Goal: Task Accomplishment & Management: Manage account settings

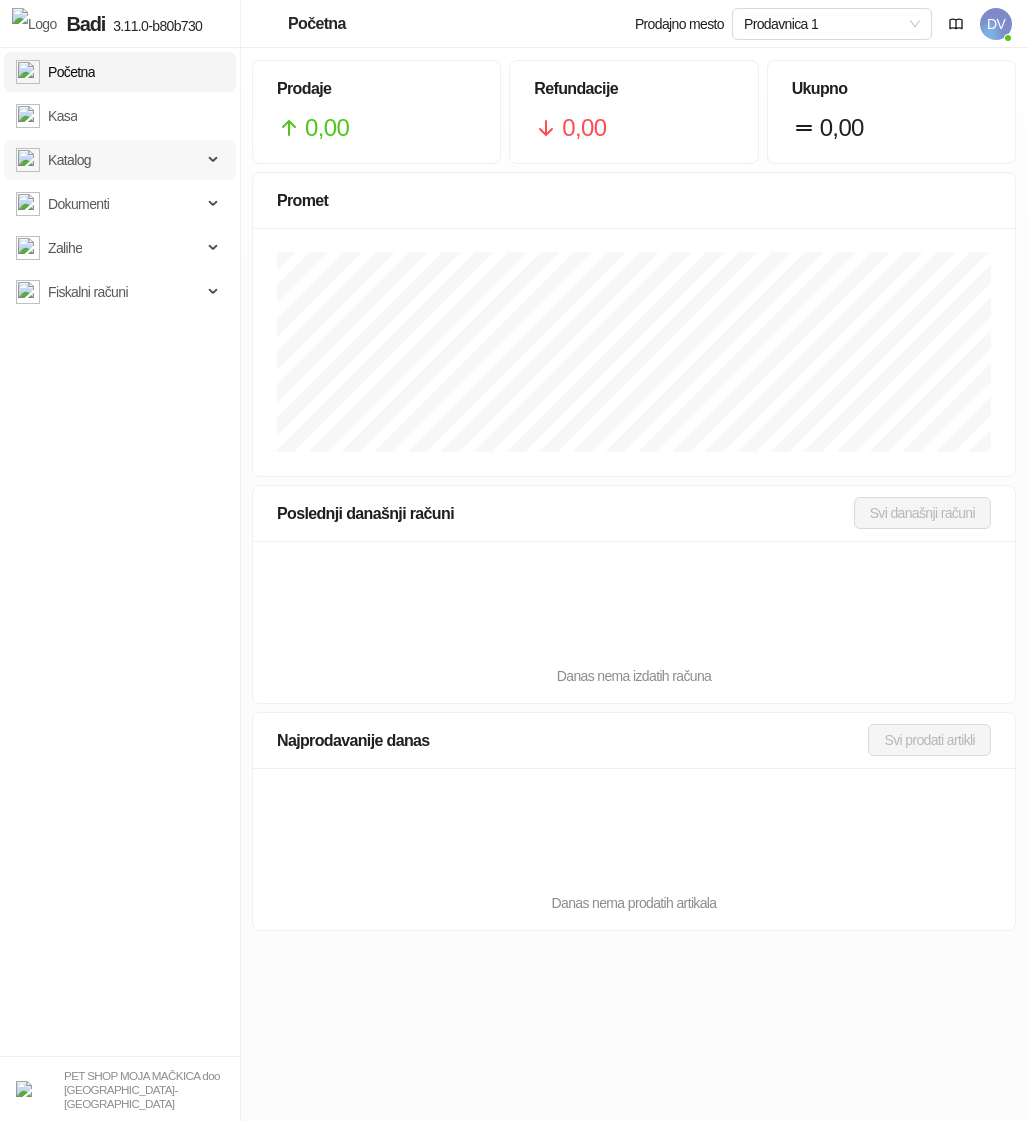
click at [134, 155] on span "Katalog" at bounding box center [109, 160] width 186 height 40
click at [102, 246] on link "Kategorije" at bounding box center [68, 248] width 89 height 40
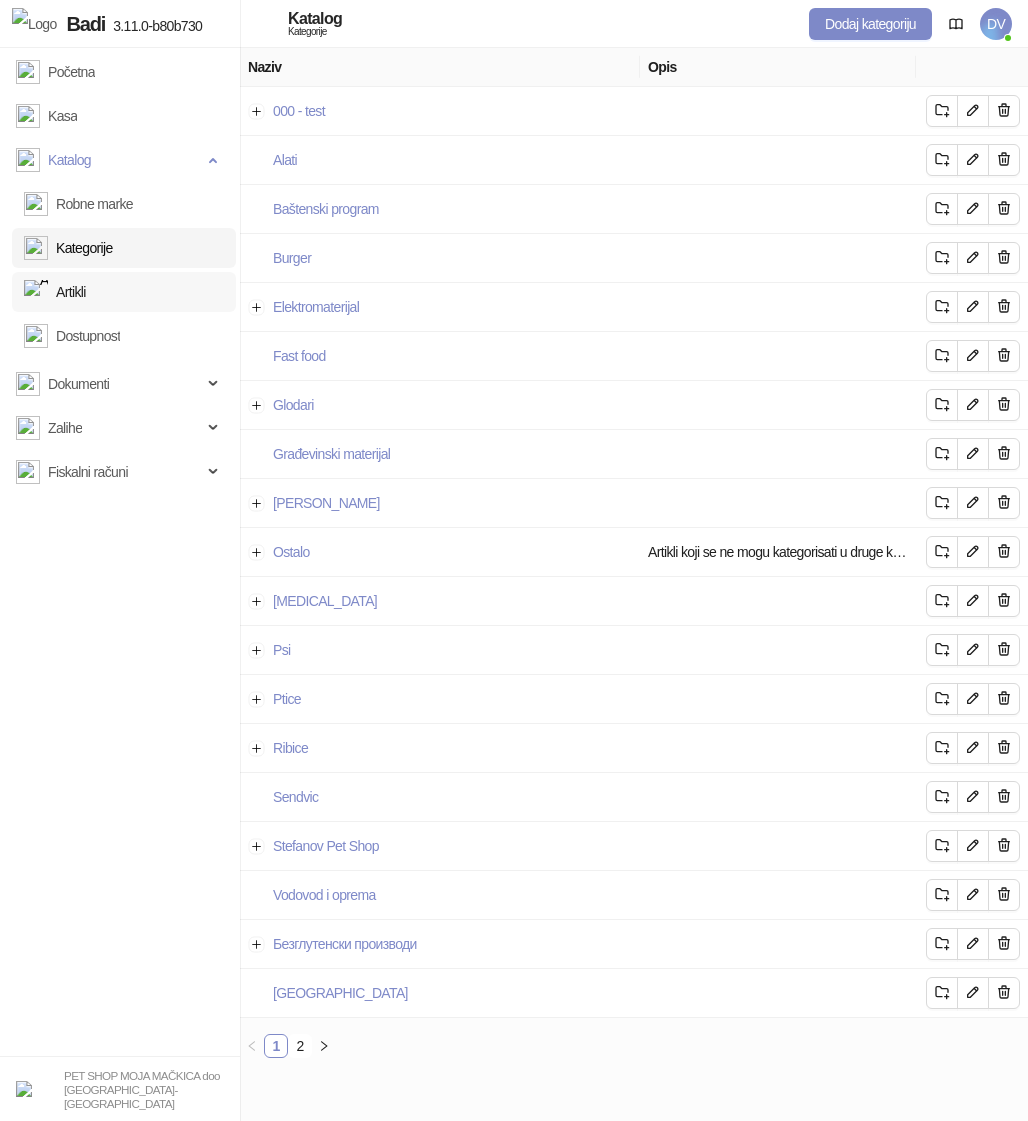
click at [86, 288] on link "Artikli" at bounding box center [55, 292] width 62 height 40
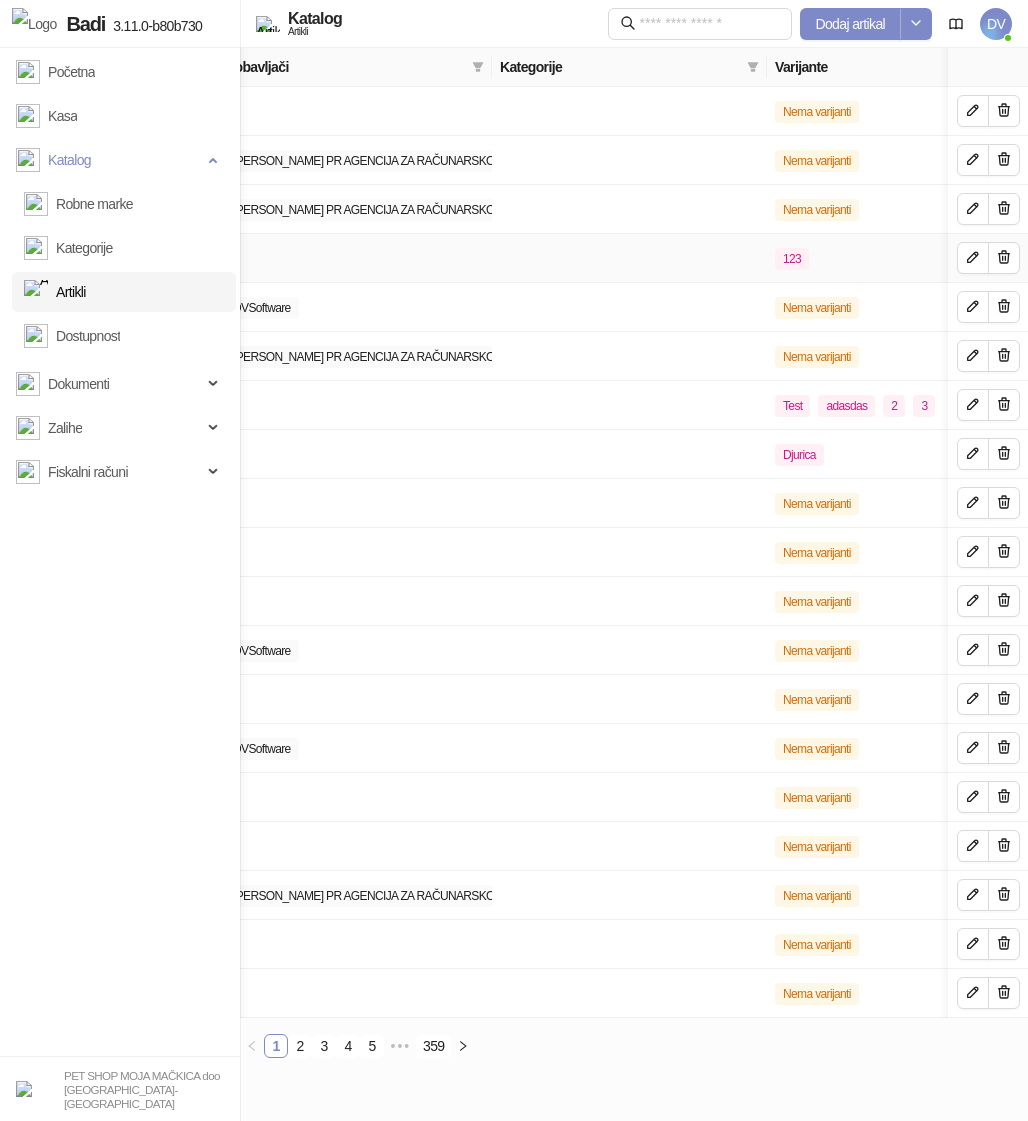
scroll to position [0, 612]
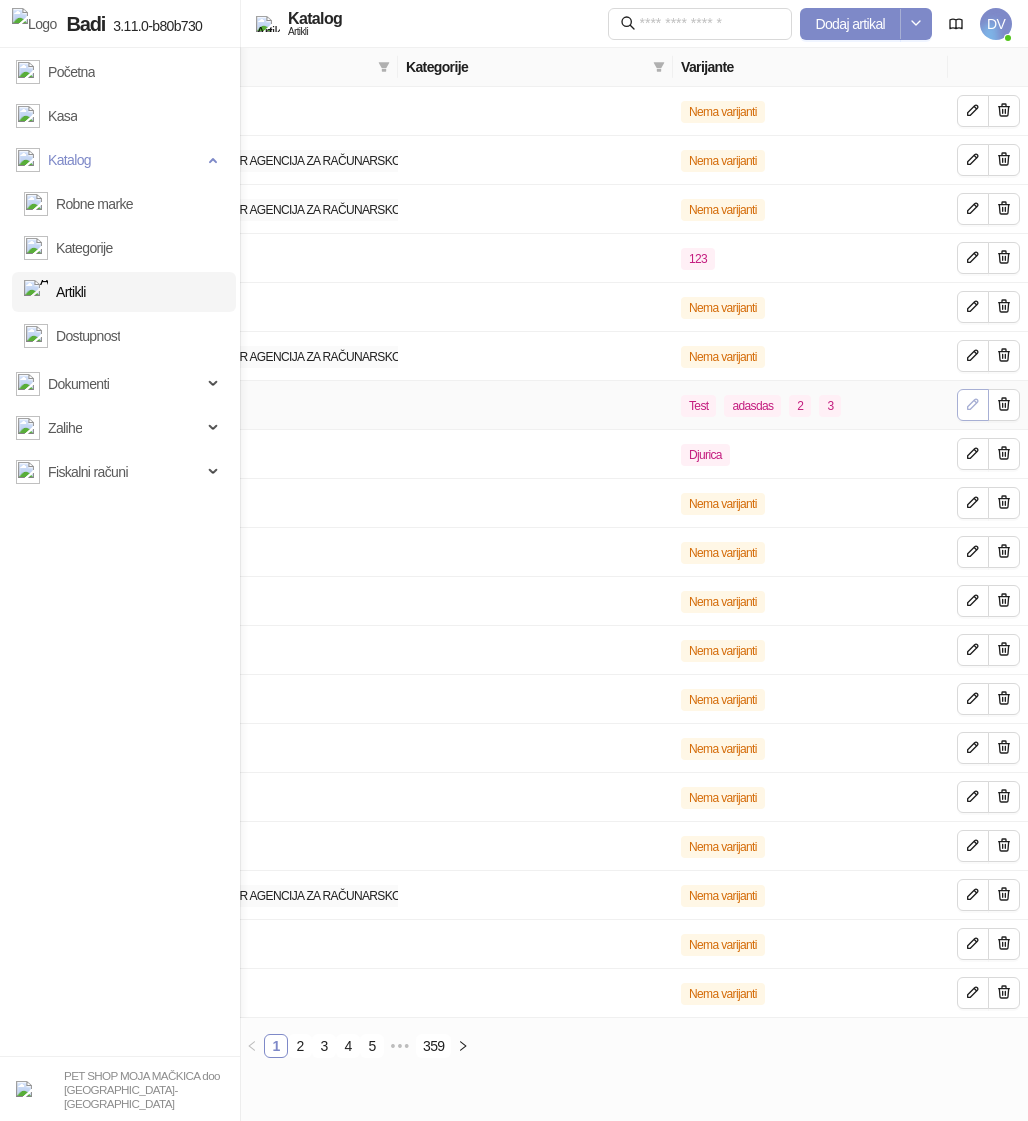
click at [965, 401] on icon "button" at bounding box center [973, 404] width 16 height 16
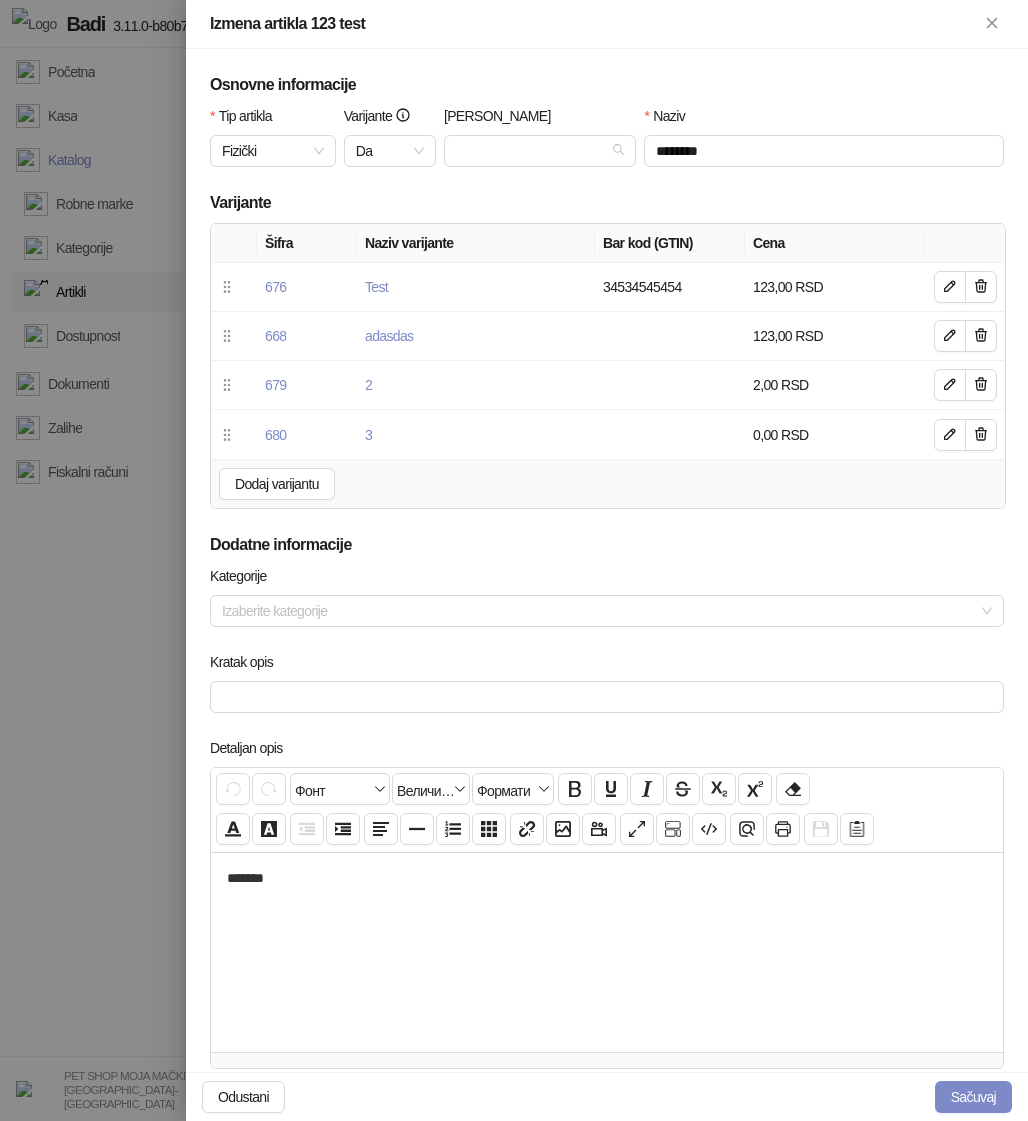
scroll to position [407, 0]
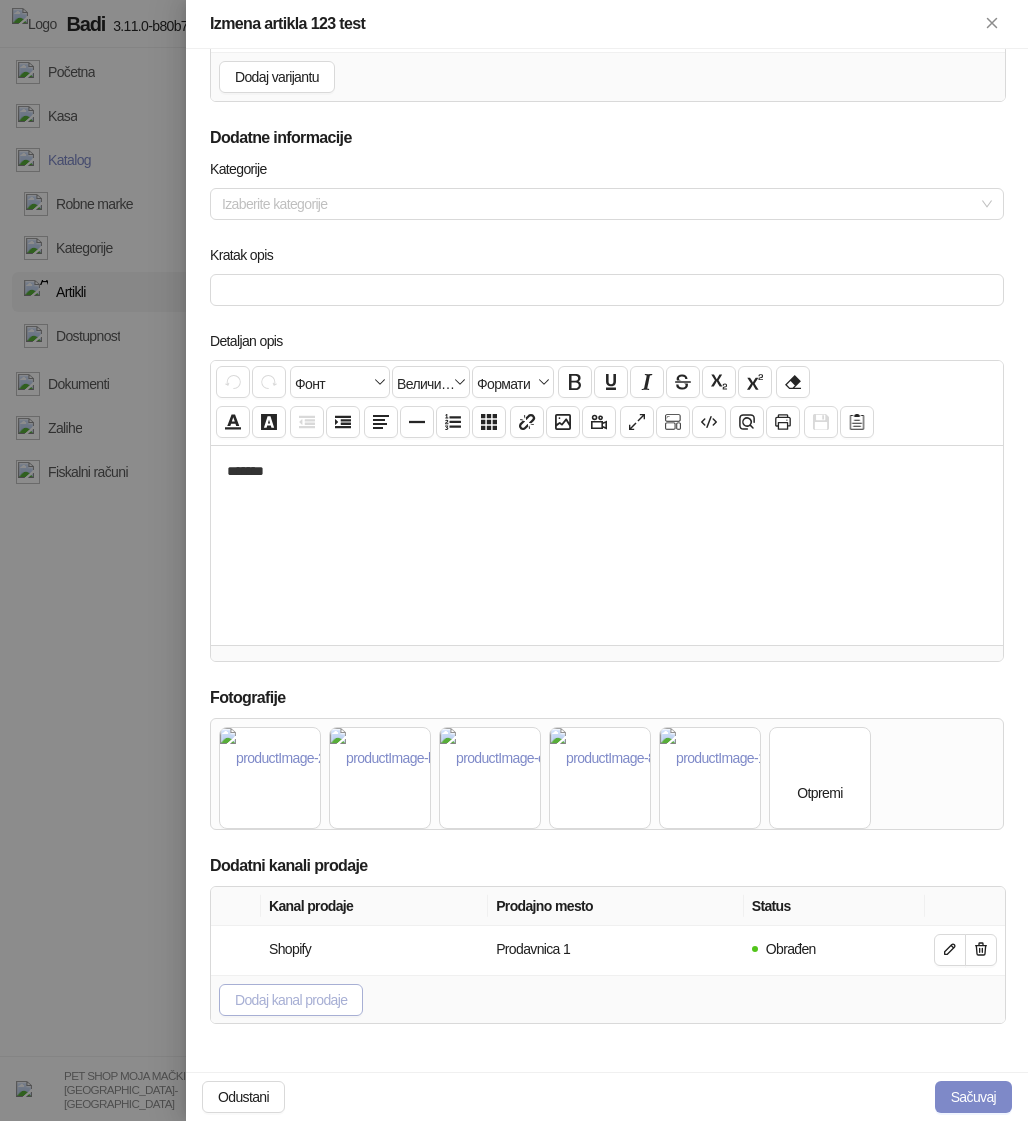
click at [345, 995] on span "Dodaj kanal prodaje" at bounding box center [291, 1000] width 112 height 16
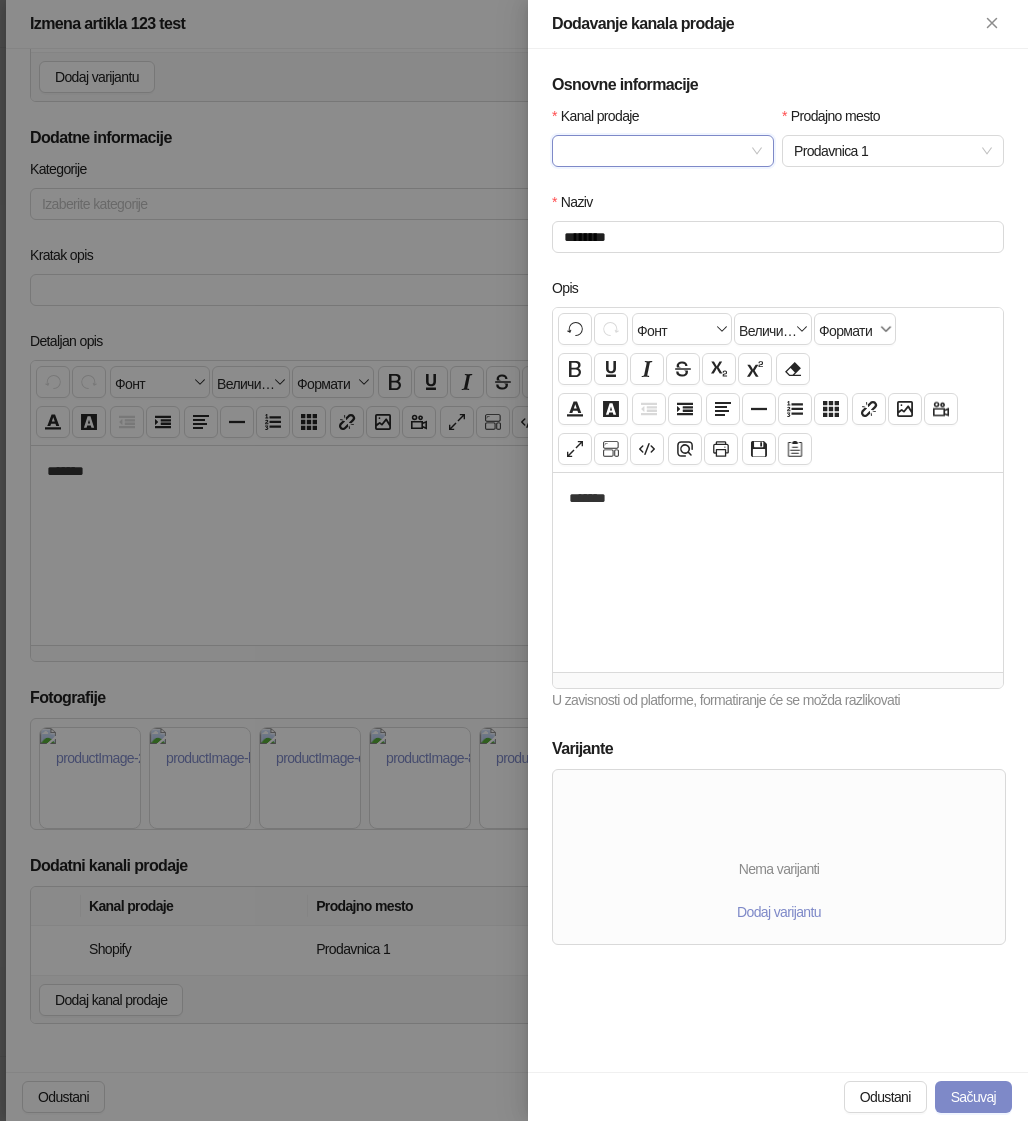
click at [735, 130] on div "Kanal prodaje" at bounding box center [663, 120] width 222 height 30
click at [733, 141] on input "Kanal prodaje" at bounding box center [654, 151] width 180 height 30
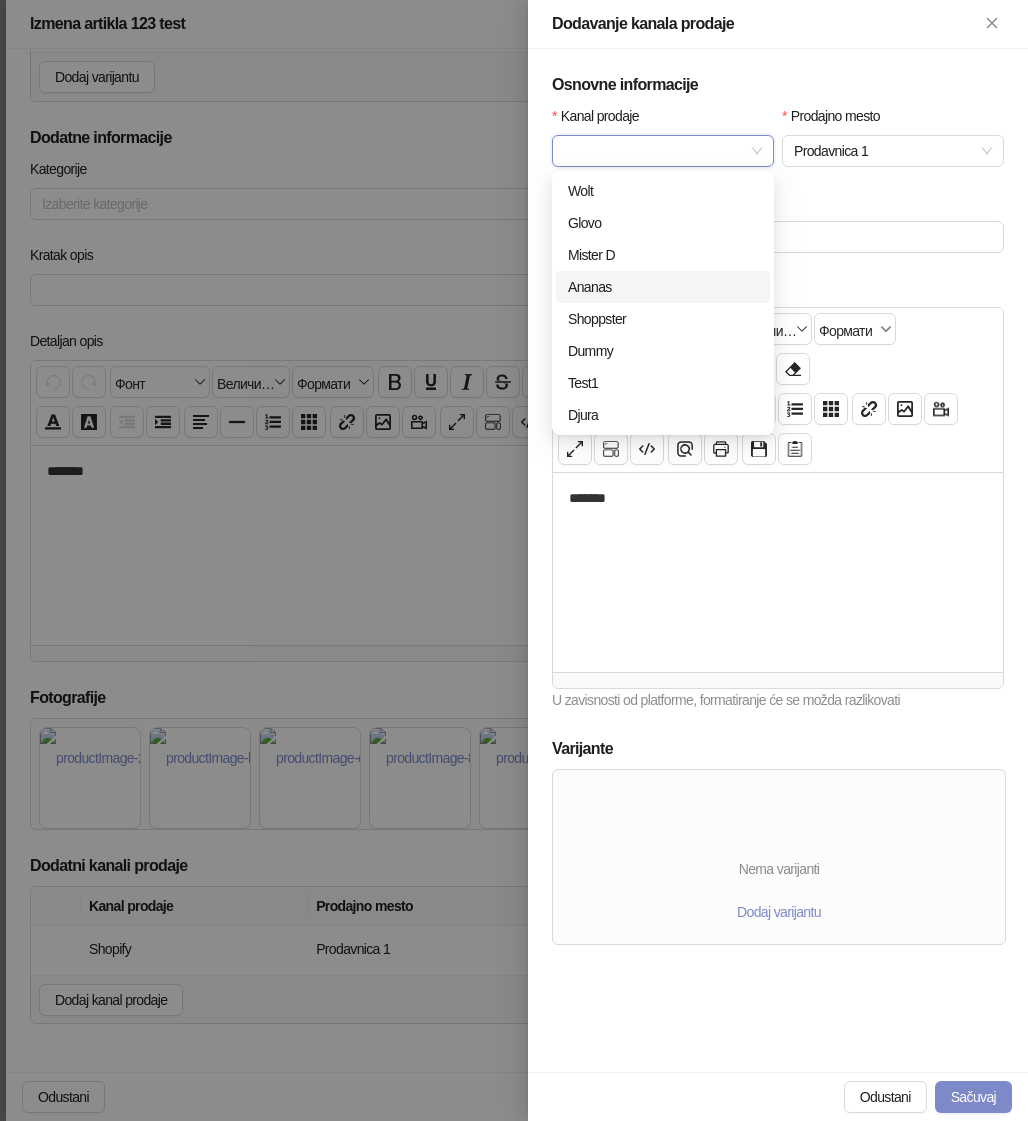
click at [618, 286] on div "Ananas" at bounding box center [663, 287] width 190 height 22
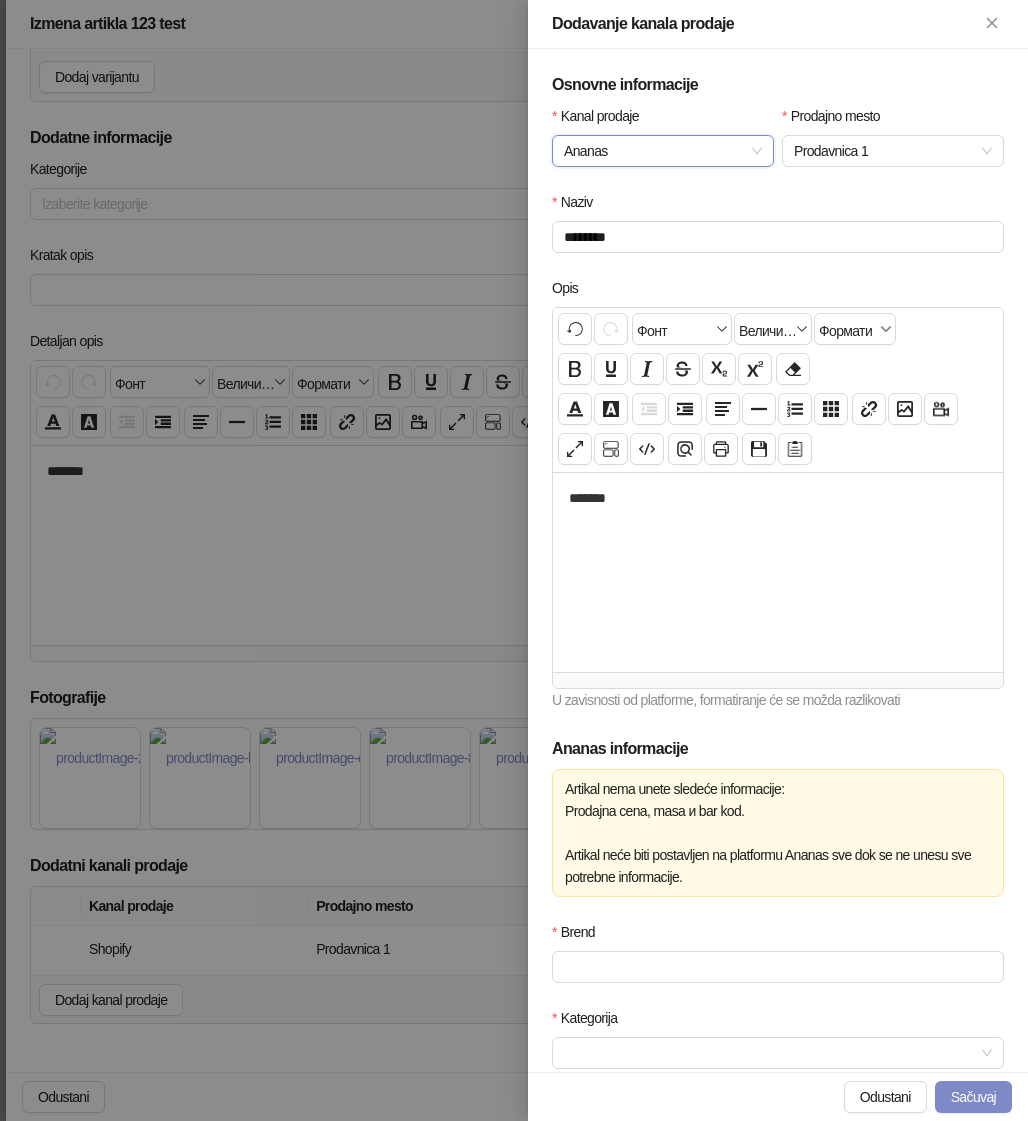
click at [318, 516] on div at bounding box center [514, 560] width 1028 height 1121
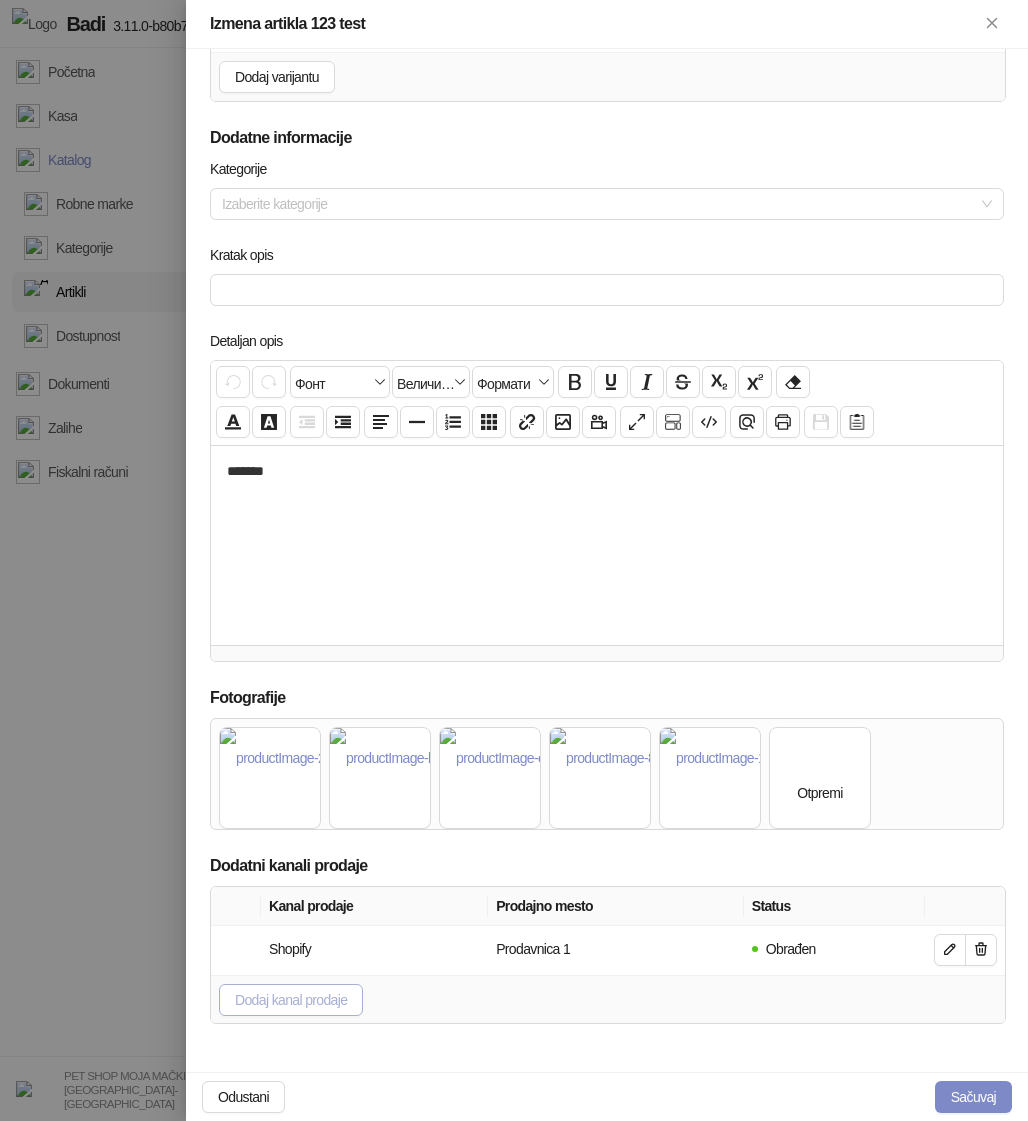
click at [287, 1000] on span "Dodaj kanal prodaje" at bounding box center [291, 1000] width 112 height 16
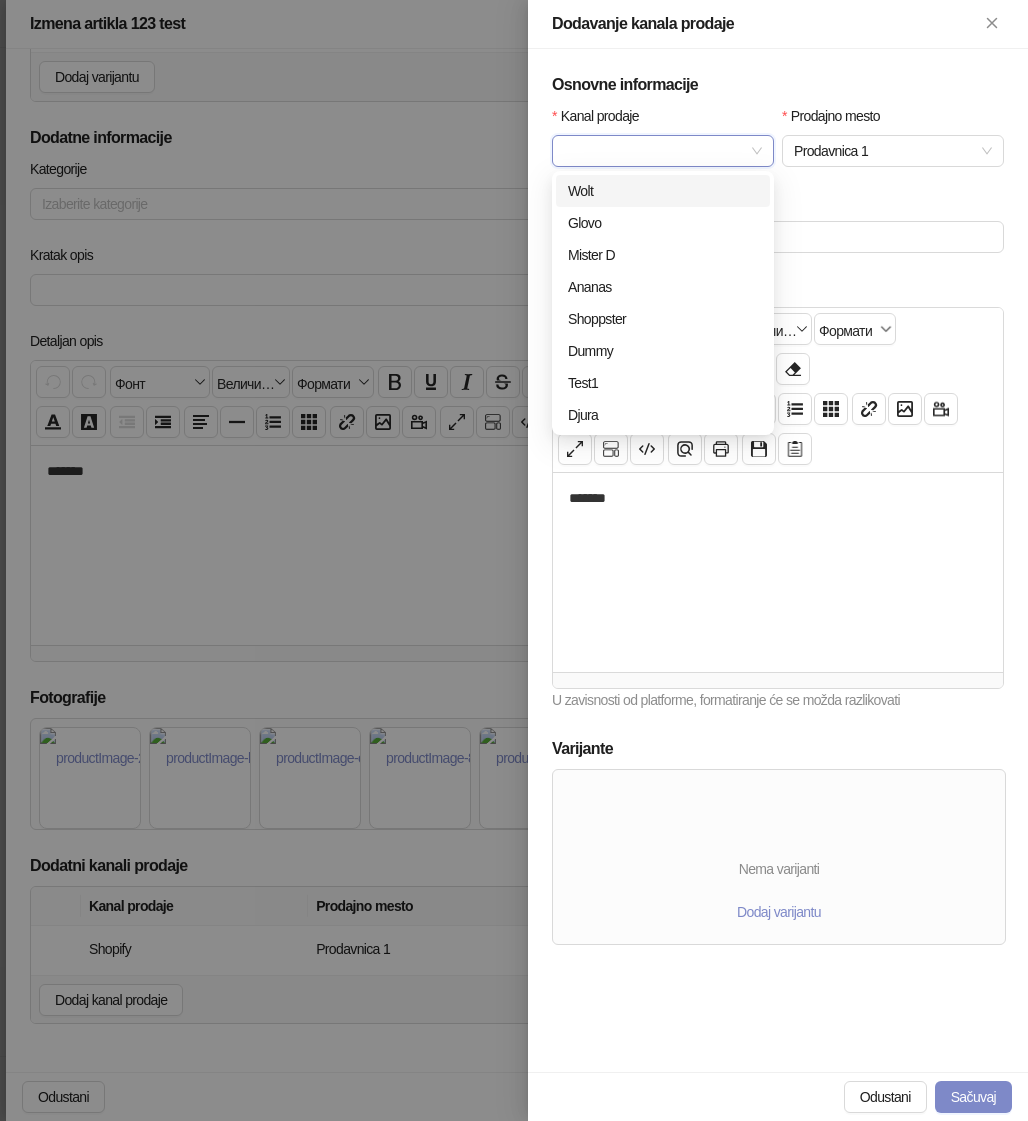
click at [712, 150] on input "Kanal prodaje" at bounding box center [654, 151] width 180 height 30
click at [669, 290] on div "Ananas" at bounding box center [663, 287] width 190 height 22
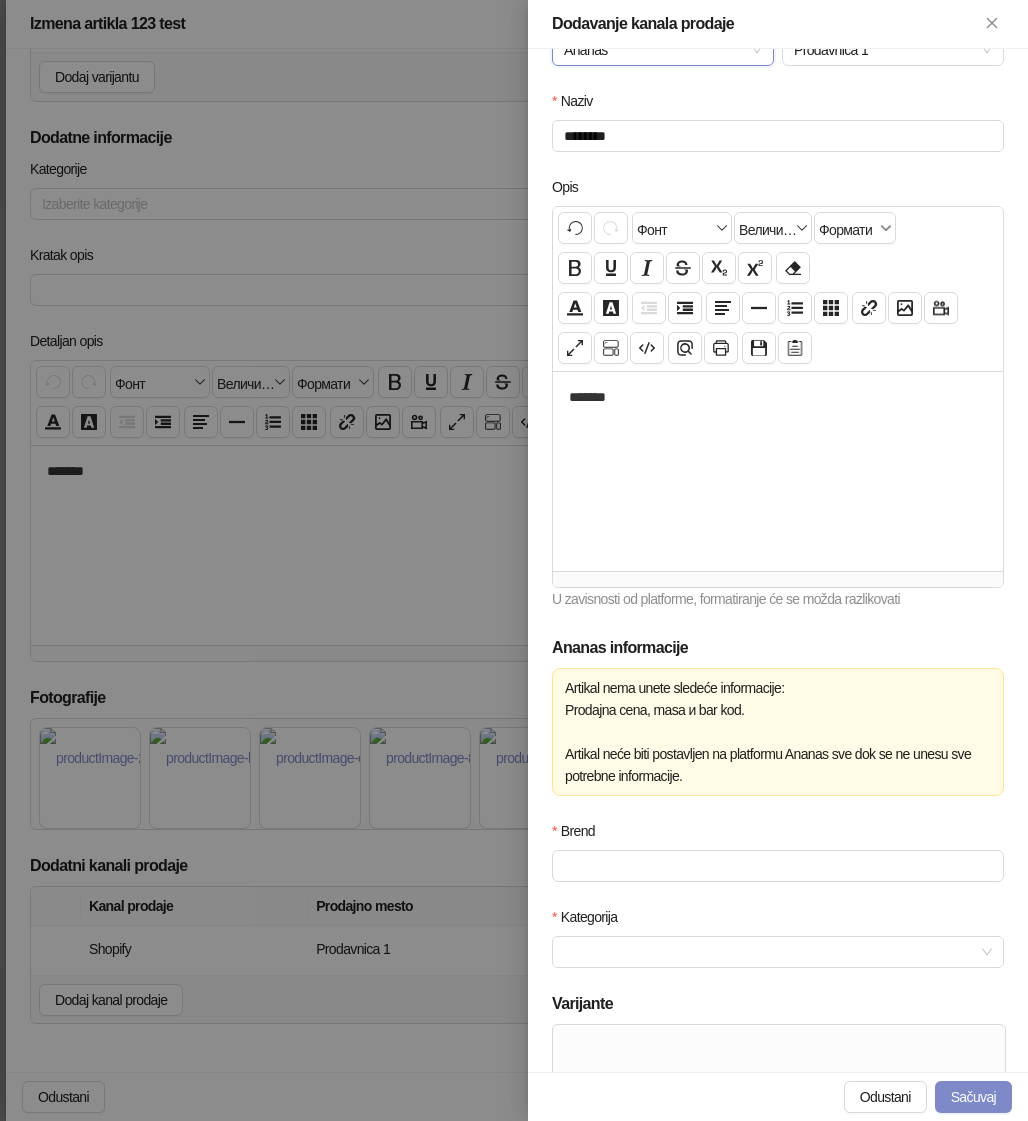
scroll to position [277, 0]
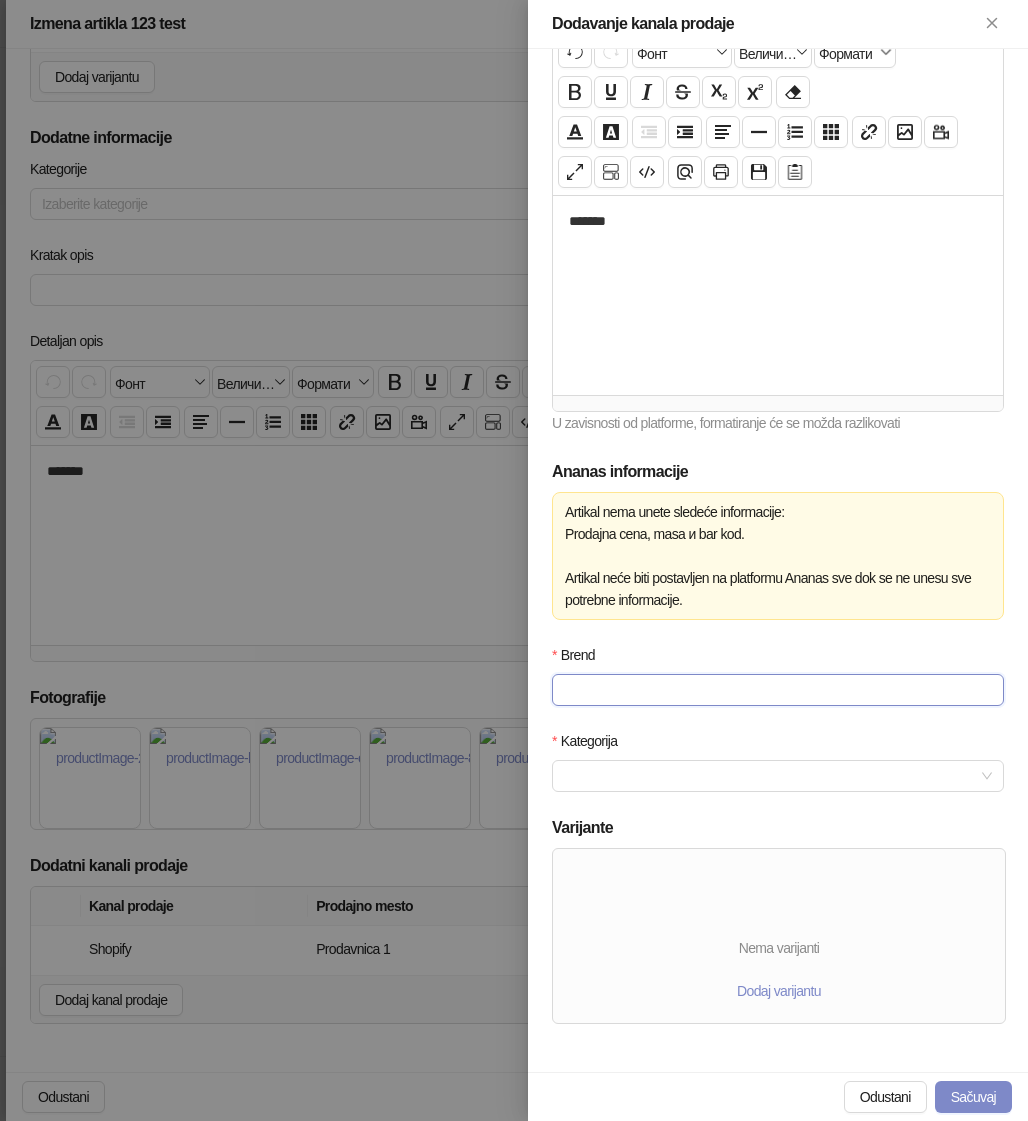
click at [708, 675] on input "Brend" at bounding box center [778, 690] width 452 height 32
type input "********"
click at [728, 771] on input "Kategorija" at bounding box center [769, 776] width 410 height 30
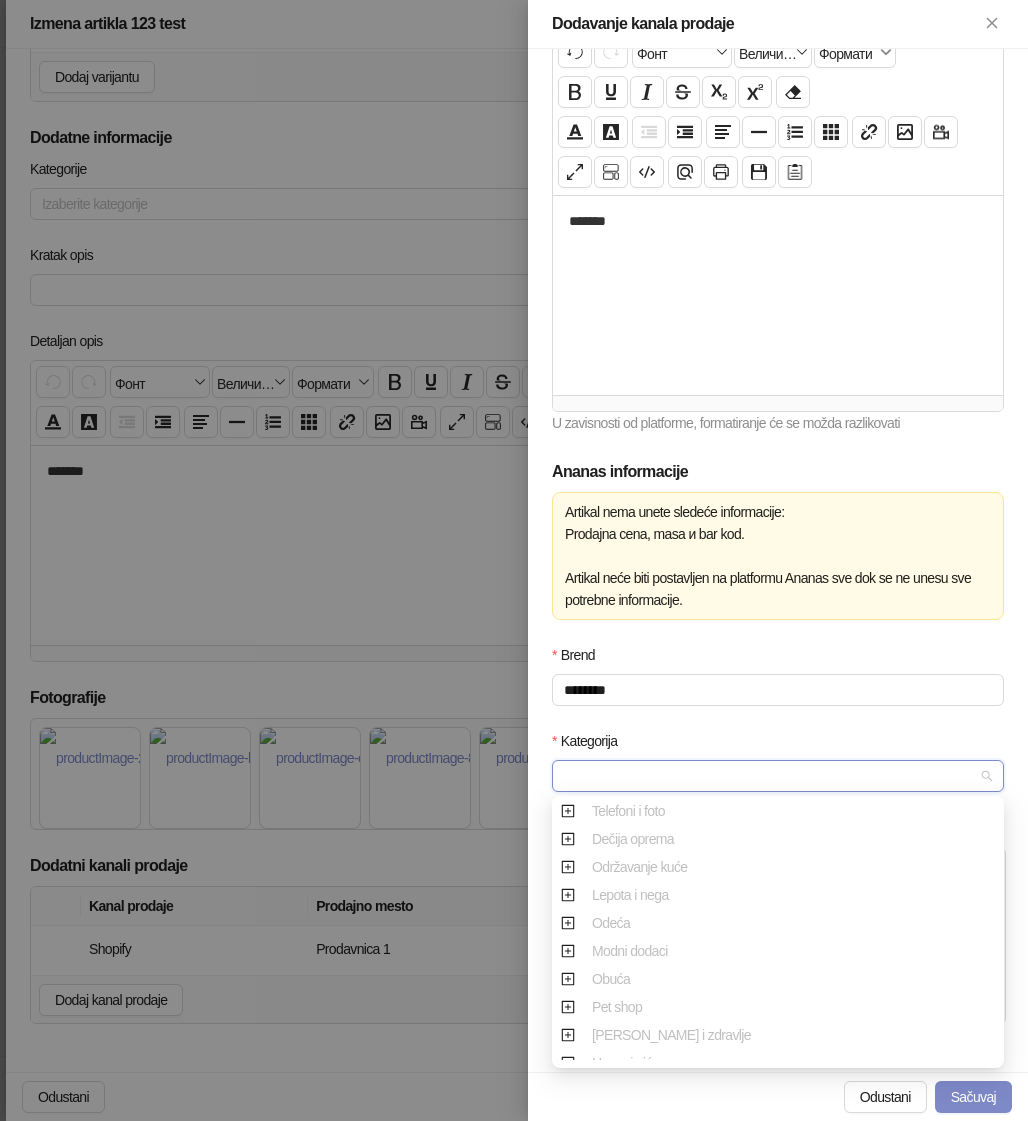
scroll to position [444, 0]
click at [564, 849] on icon "plus-square" at bounding box center [568, 848] width 14 height 14
click at [593, 907] on icon "plus-square" at bounding box center [592, 904] width 14 height 14
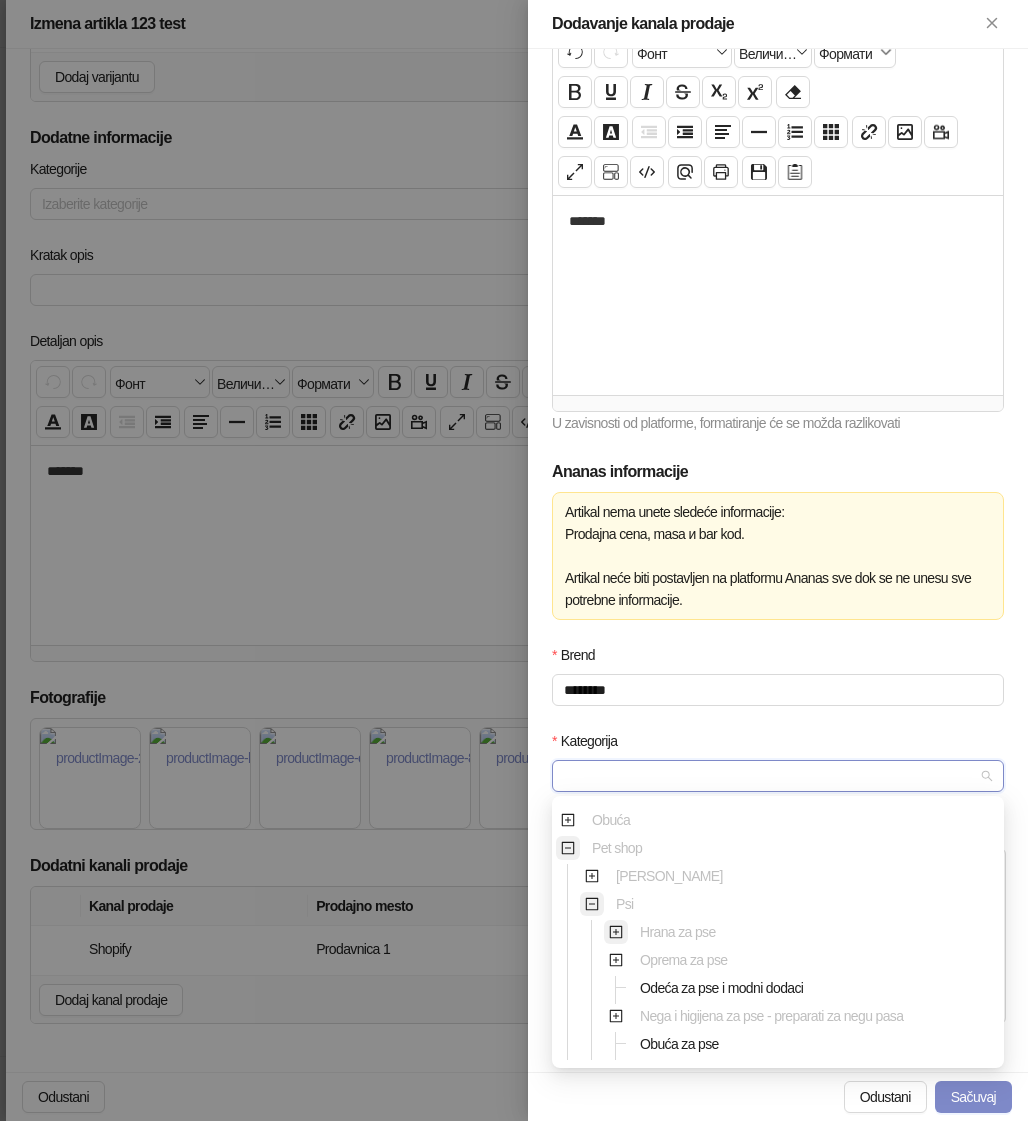
click at [612, 925] on icon "plus-square" at bounding box center [616, 932] width 14 height 14
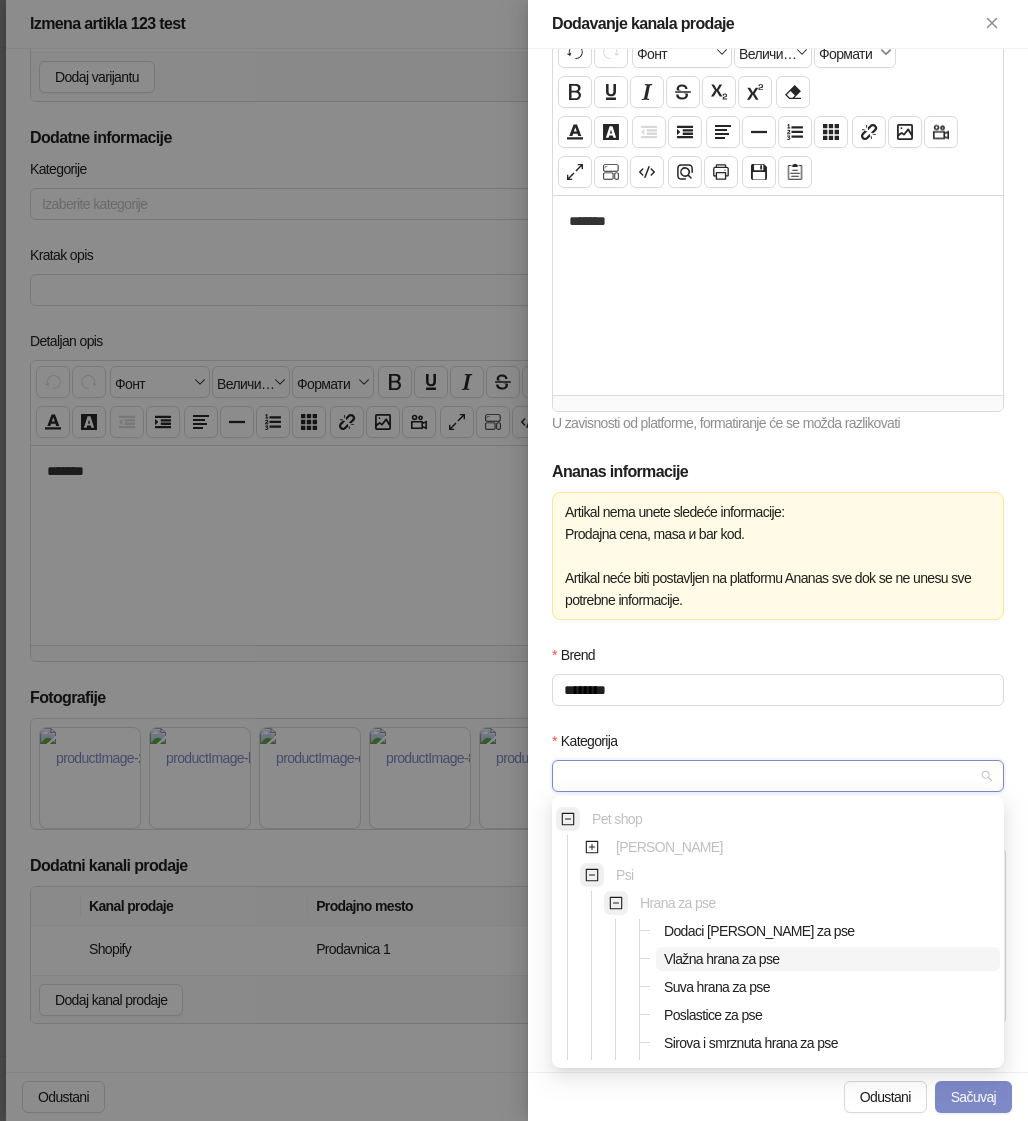
scroll to position [477, 0]
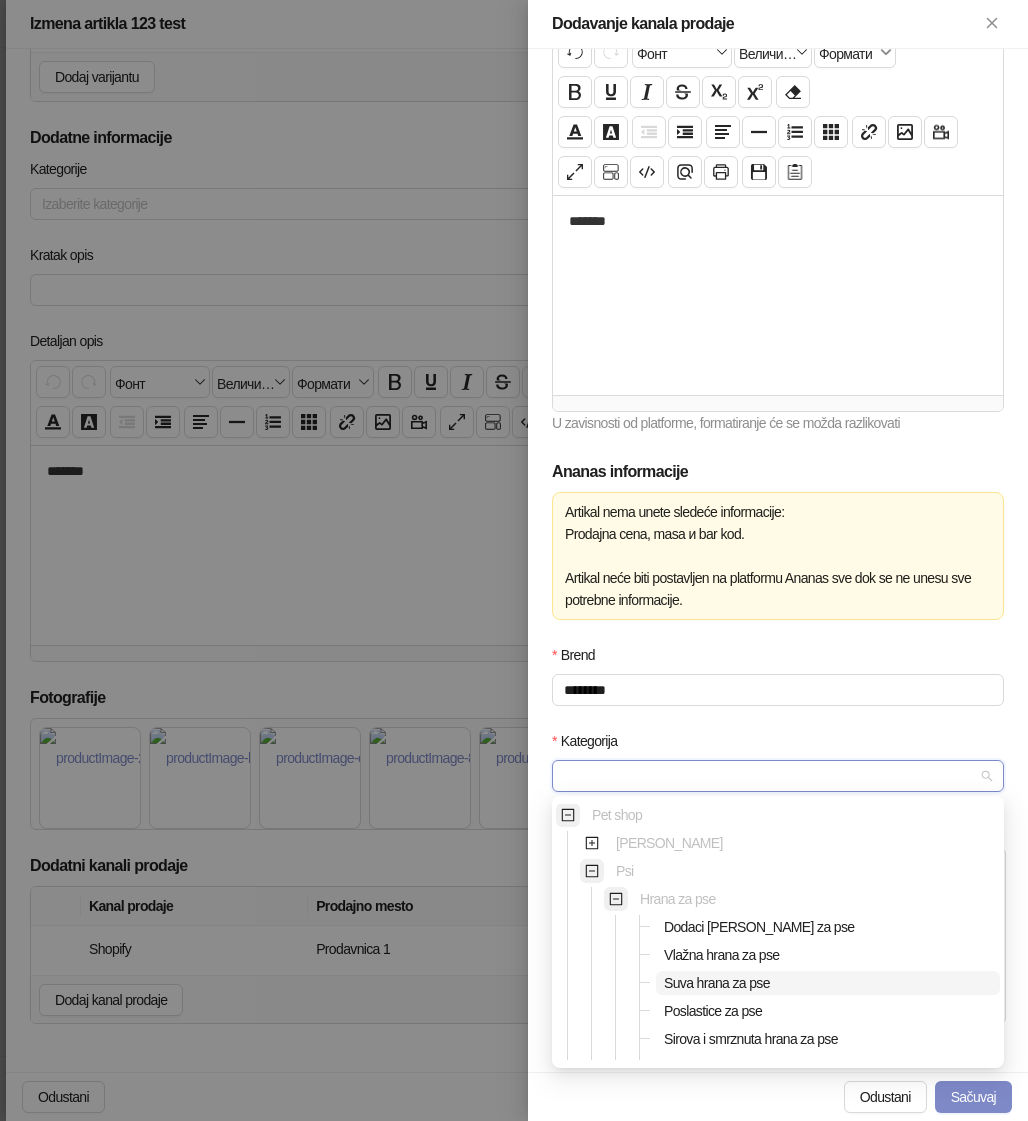
click at [722, 984] on span "Suva hrana za pse" at bounding box center [717, 983] width 106 height 16
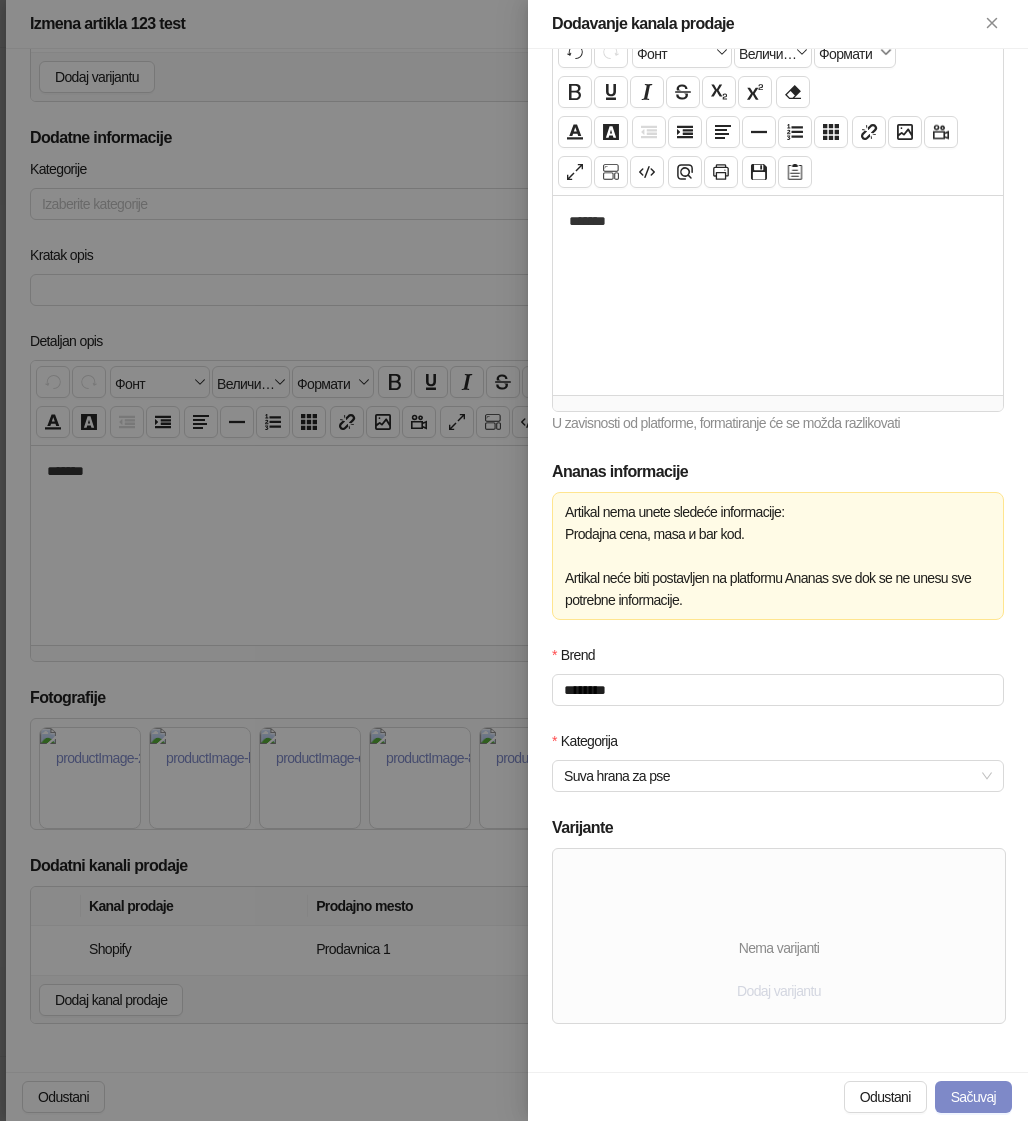
click at [795, 998] on span "Dodaj varijantu" at bounding box center [779, 991] width 84 height 16
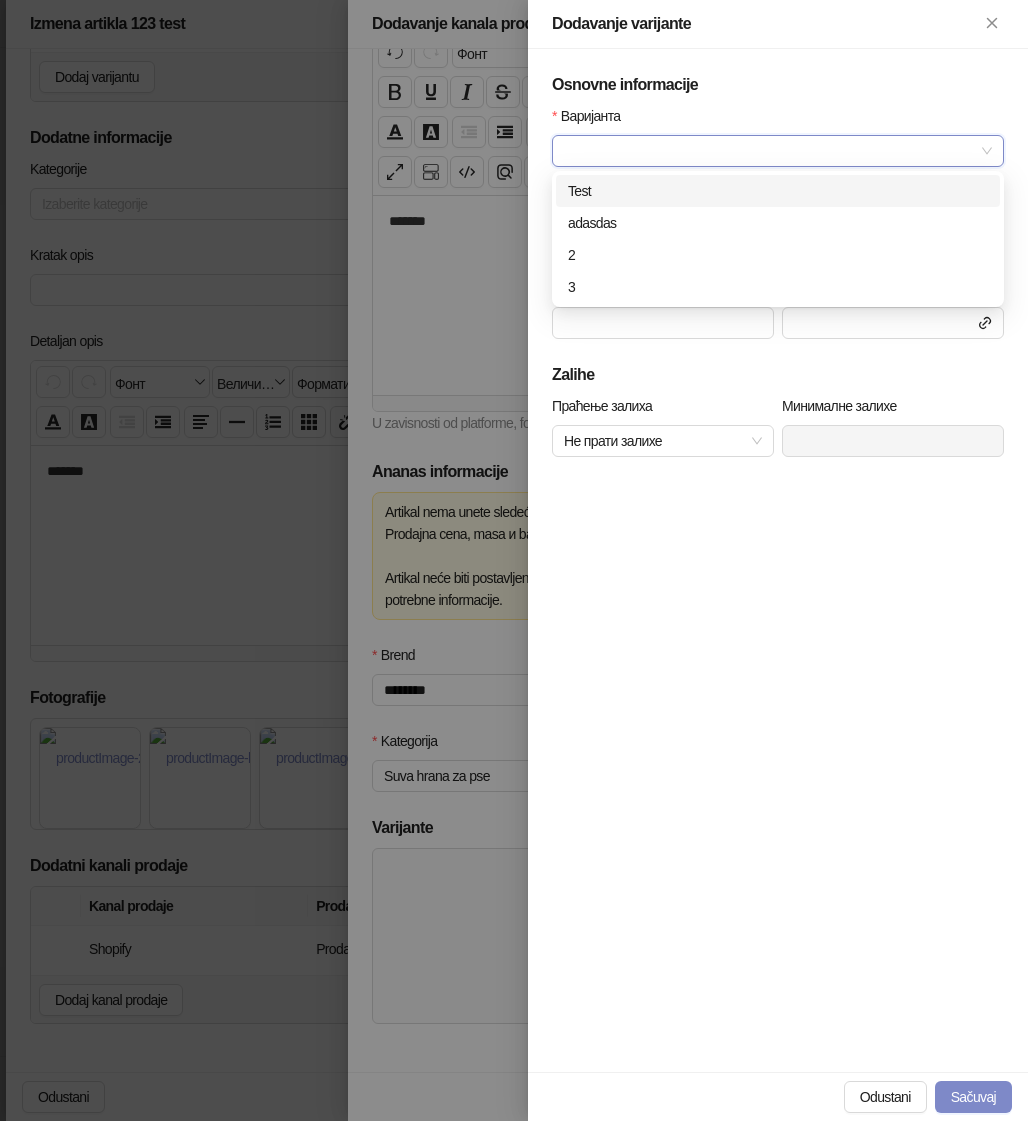
click at [662, 140] on input "Варијанта" at bounding box center [769, 151] width 410 height 30
click at [640, 192] on div "Test" at bounding box center [778, 191] width 420 height 22
type input "****"
type input "***"
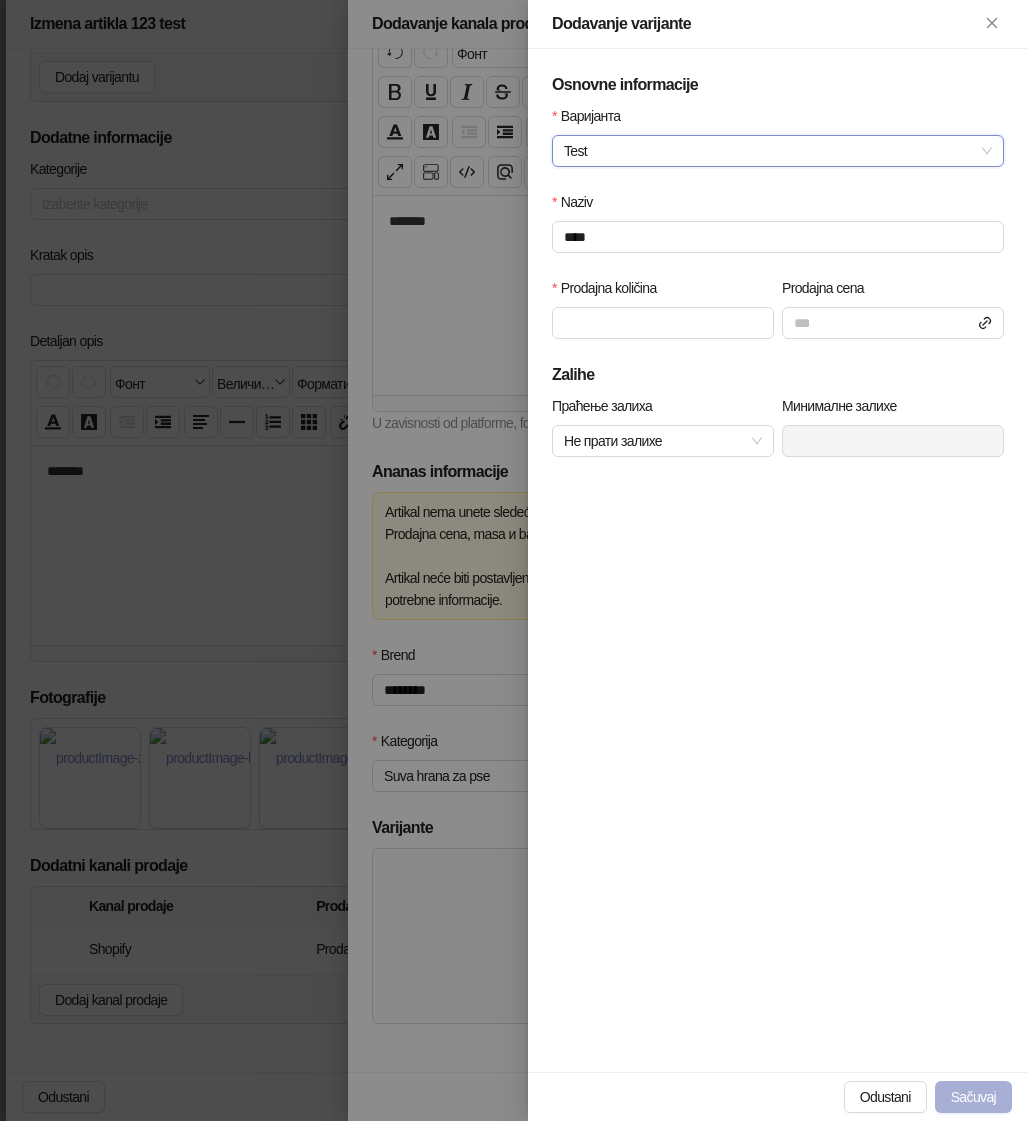
click at [974, 1091] on button "Sačuvaj" at bounding box center [973, 1097] width 77 height 32
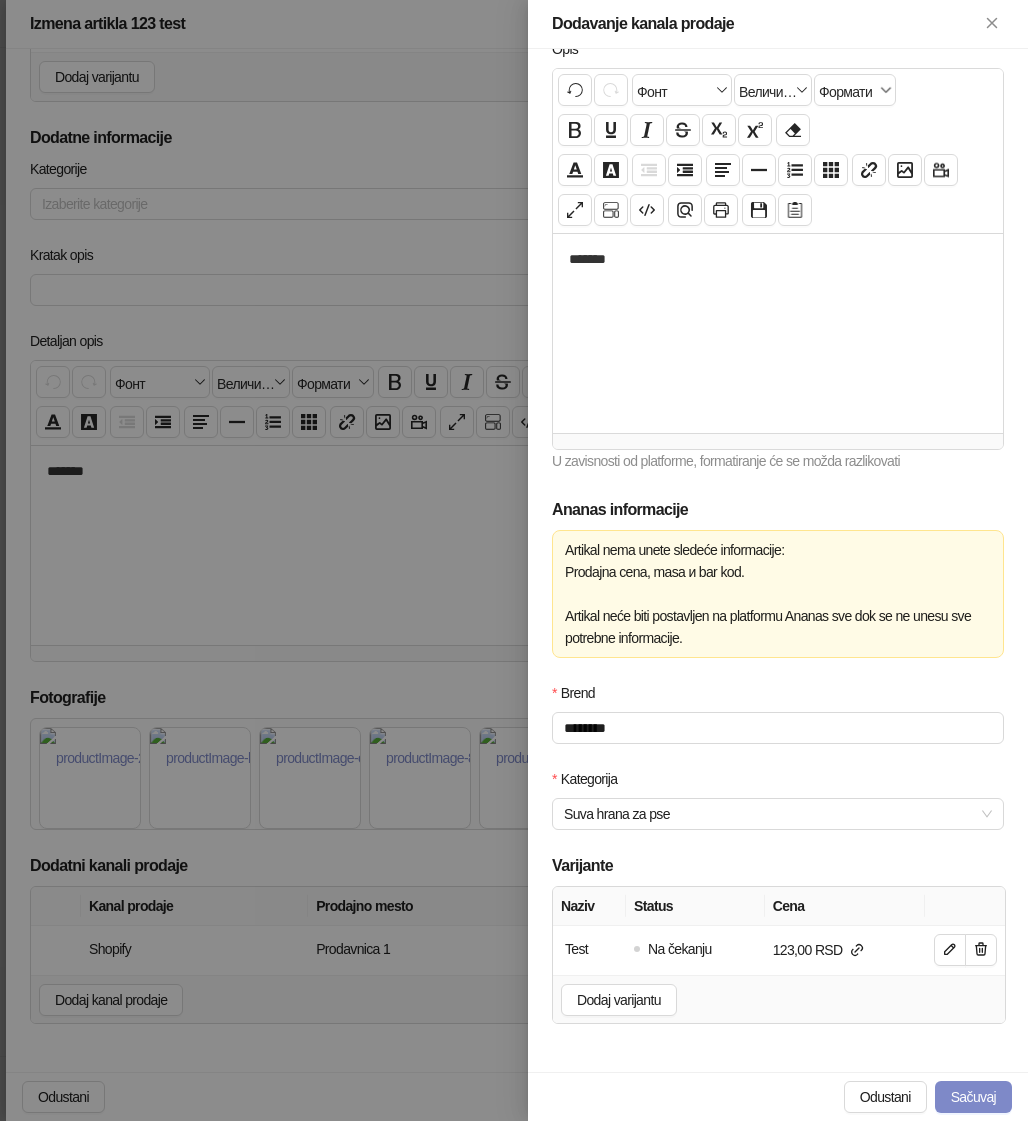
scroll to position [239, 0]
click at [969, 1097] on button "Sačuvaj" at bounding box center [973, 1097] width 77 height 32
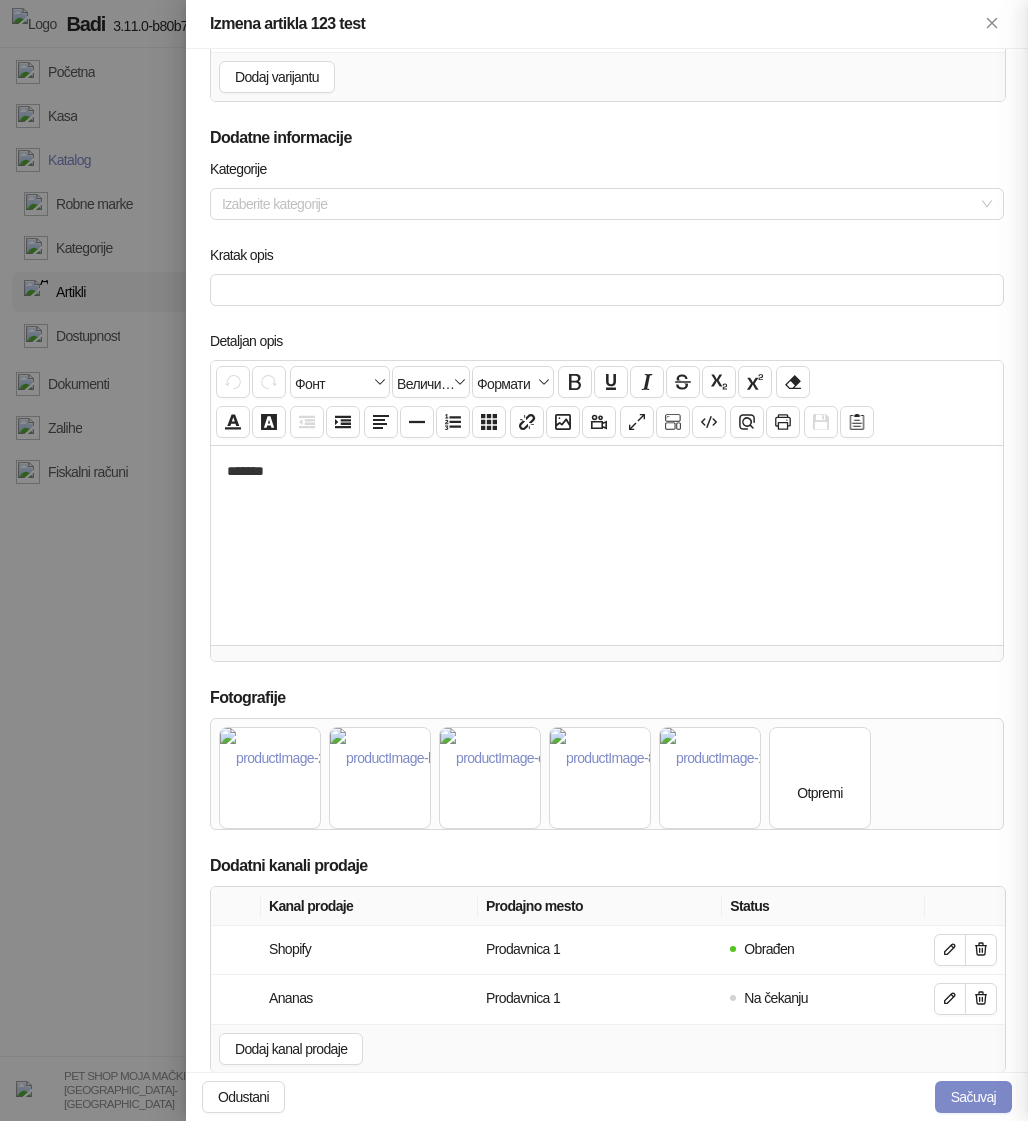
scroll to position [30, 0]
click at [945, 999] on icon "button" at bounding box center [950, 998] width 10 height 10
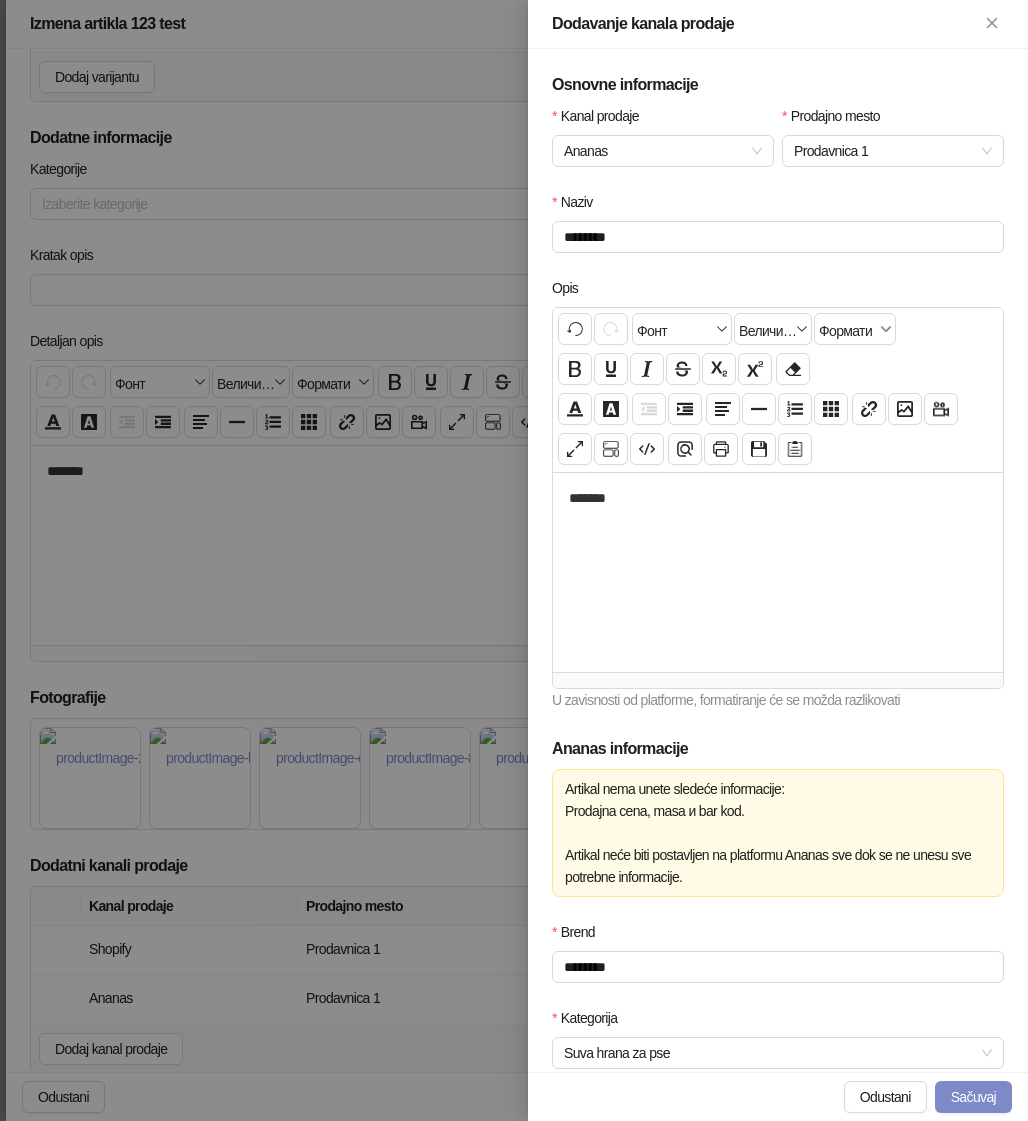
click at [464, 1008] on div at bounding box center [514, 560] width 1028 height 1121
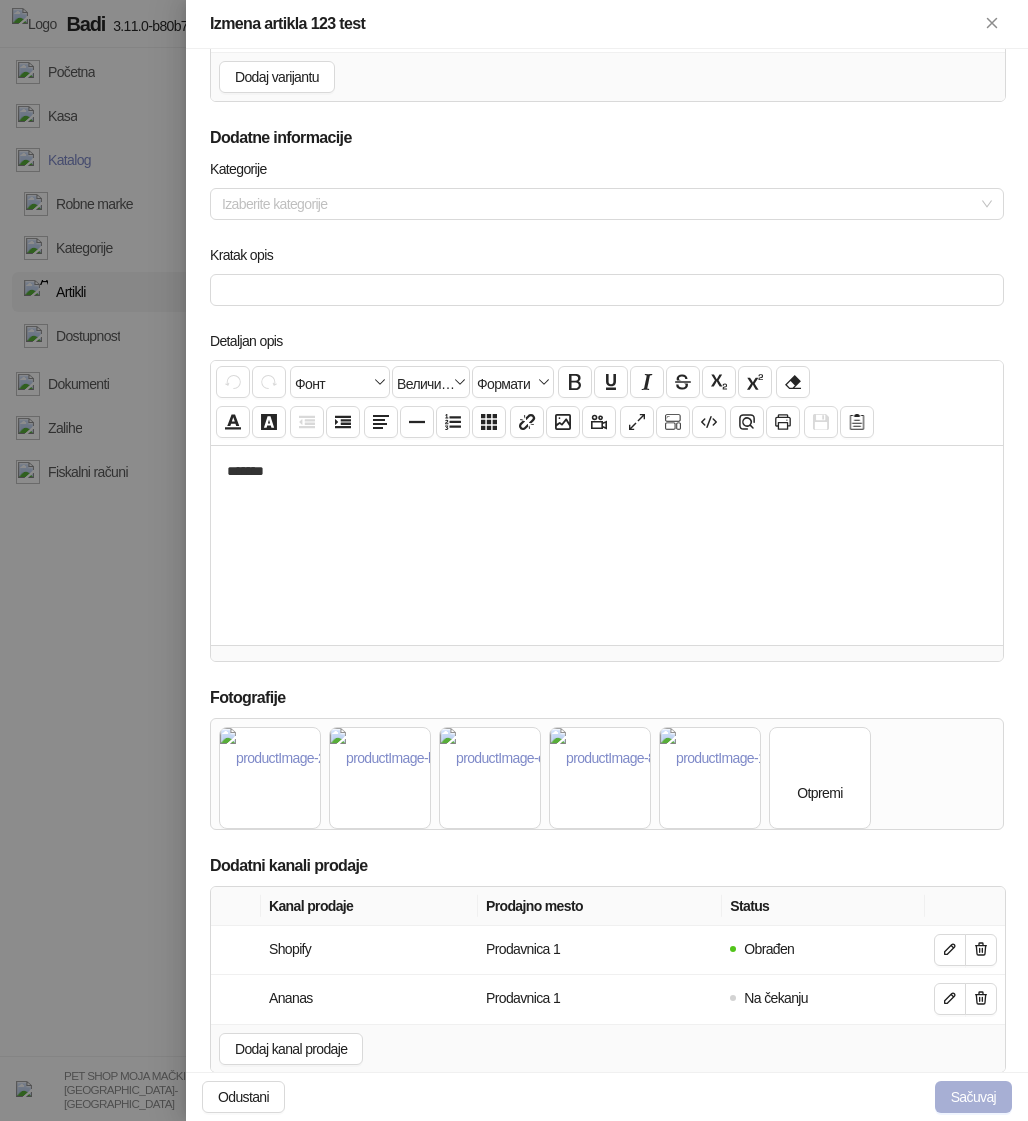
click at [961, 1085] on button "Sačuvaj" at bounding box center [973, 1097] width 77 height 32
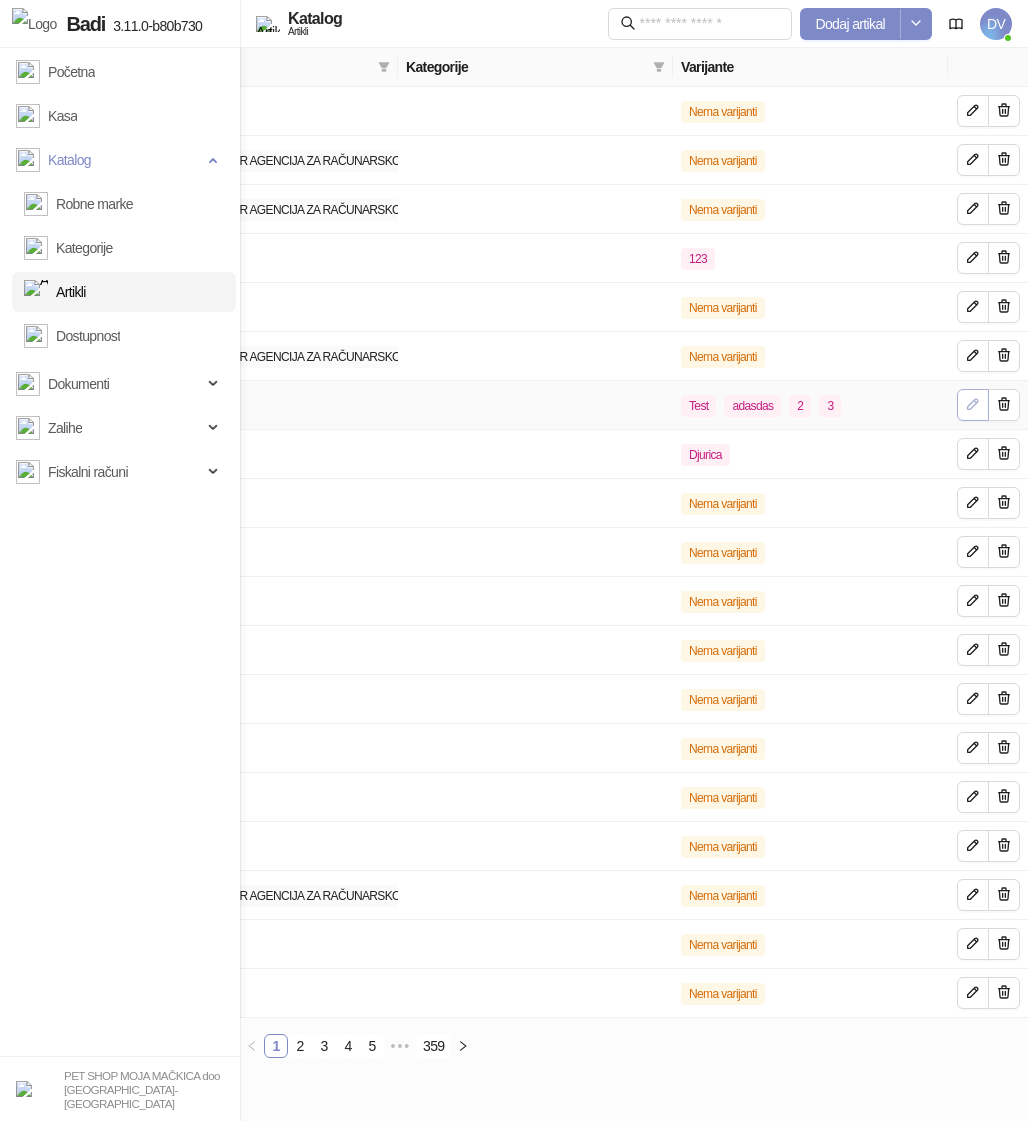
click at [965, 401] on icon "button" at bounding box center [973, 404] width 16 height 16
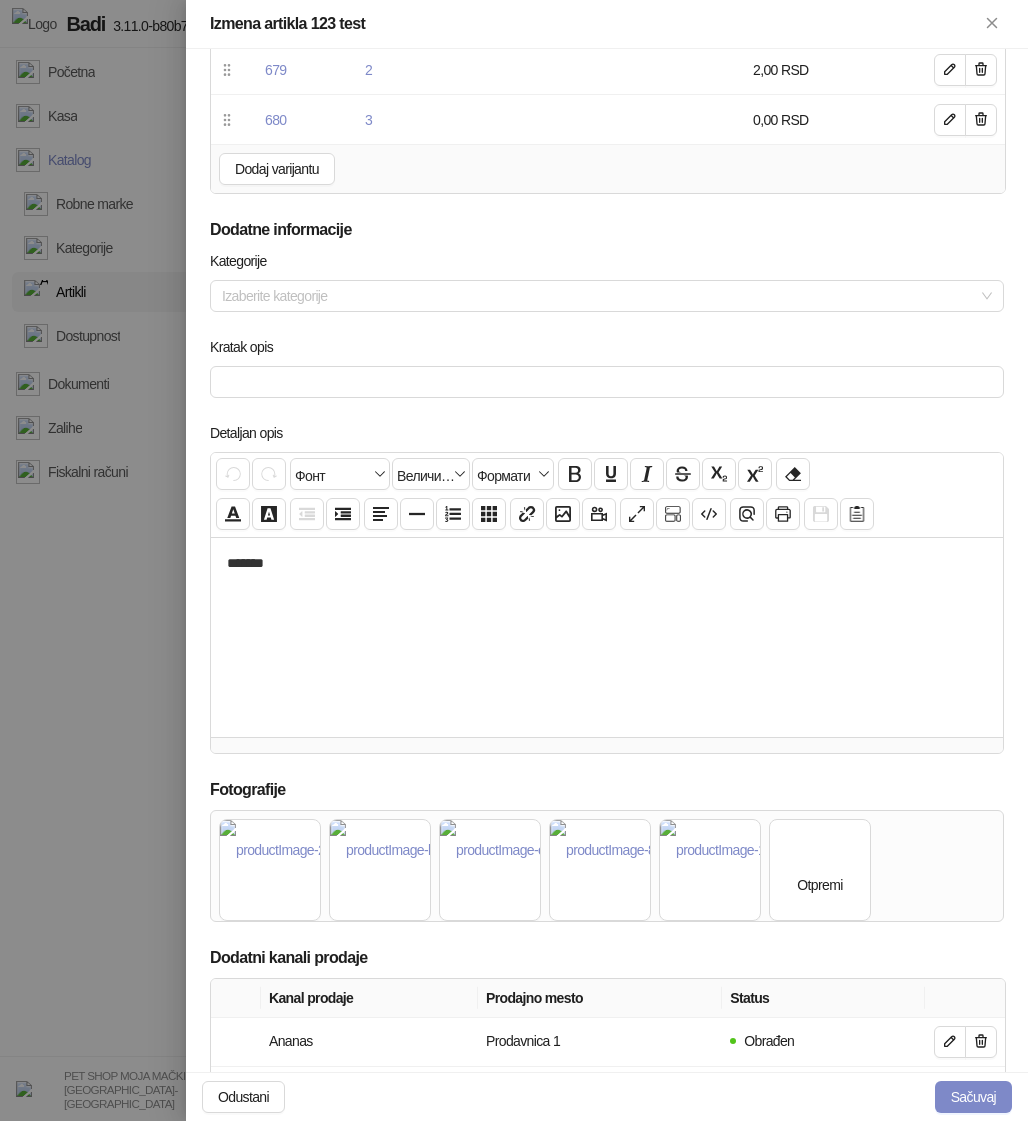
scroll to position [456, 0]
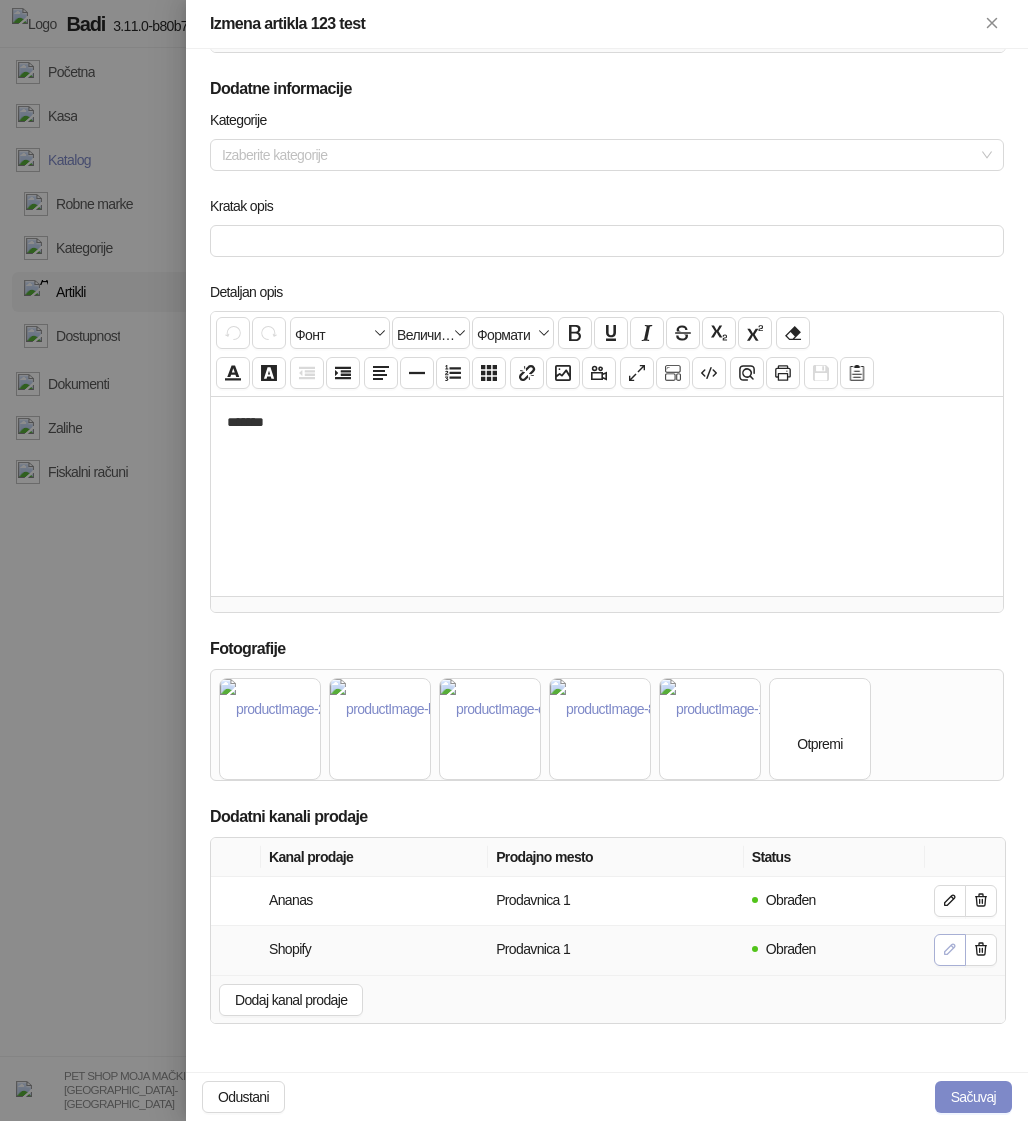
click at [934, 950] on button "button" at bounding box center [950, 950] width 32 height 32
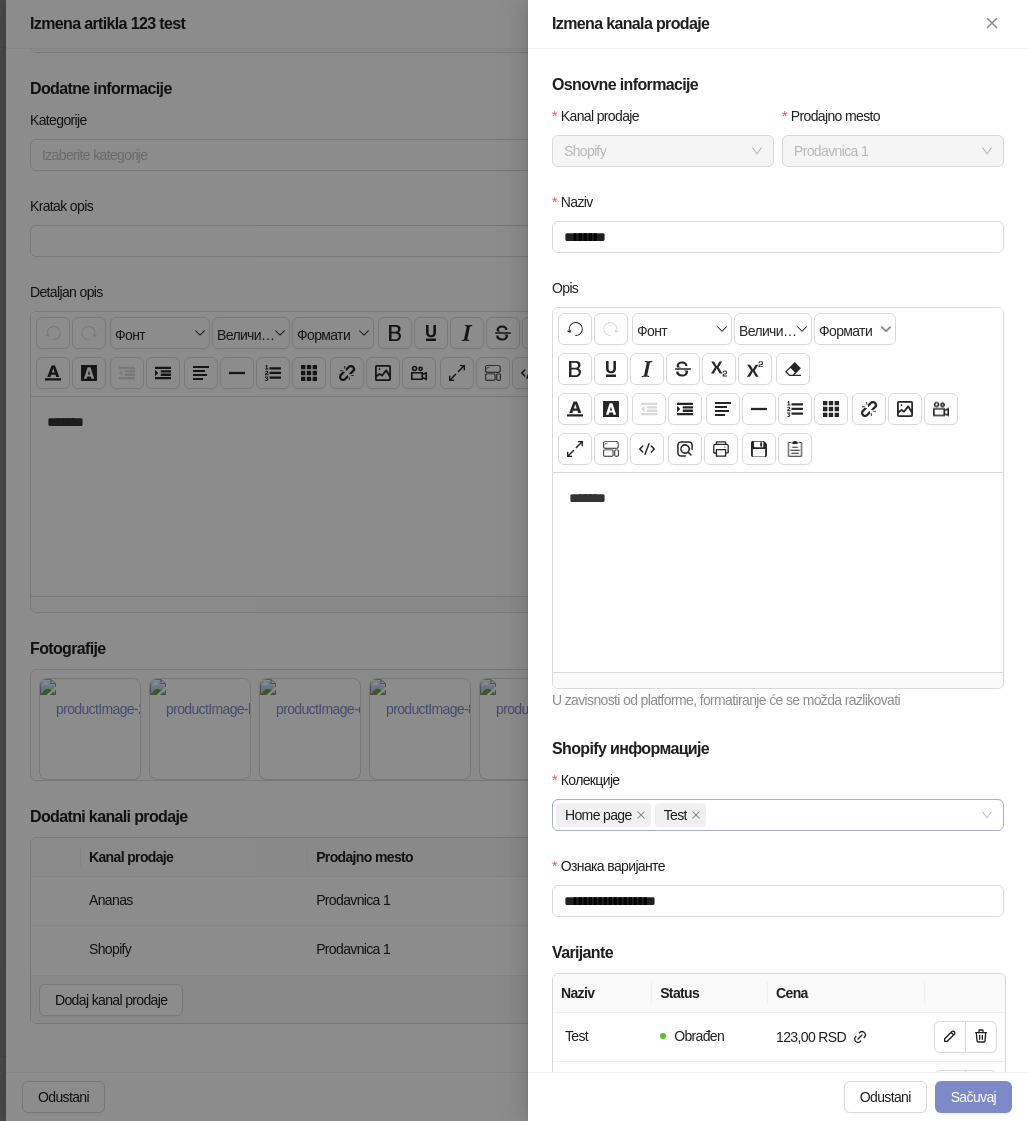
scroll to position [136, 0]
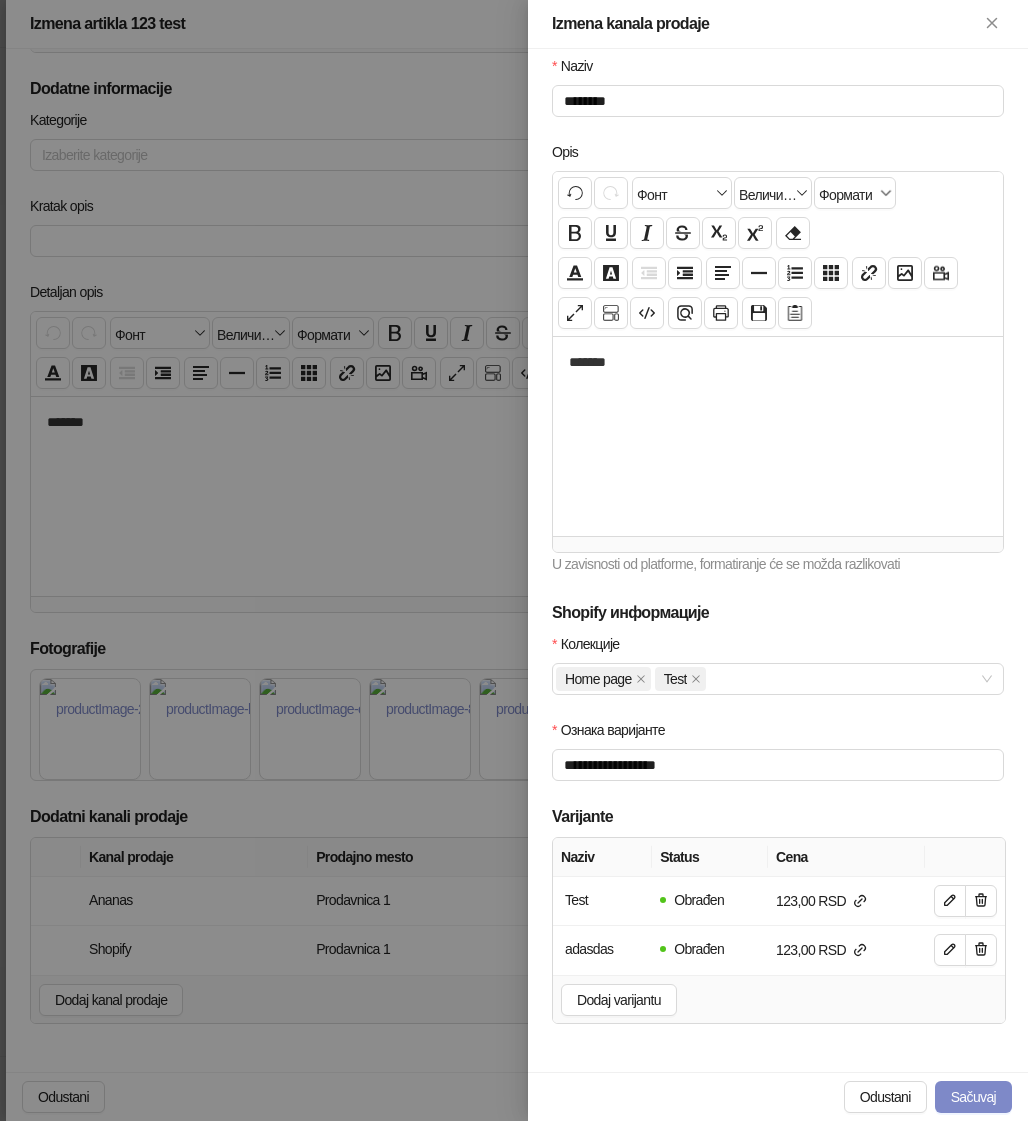
click at [419, 814] on div at bounding box center [514, 560] width 1028 height 1121
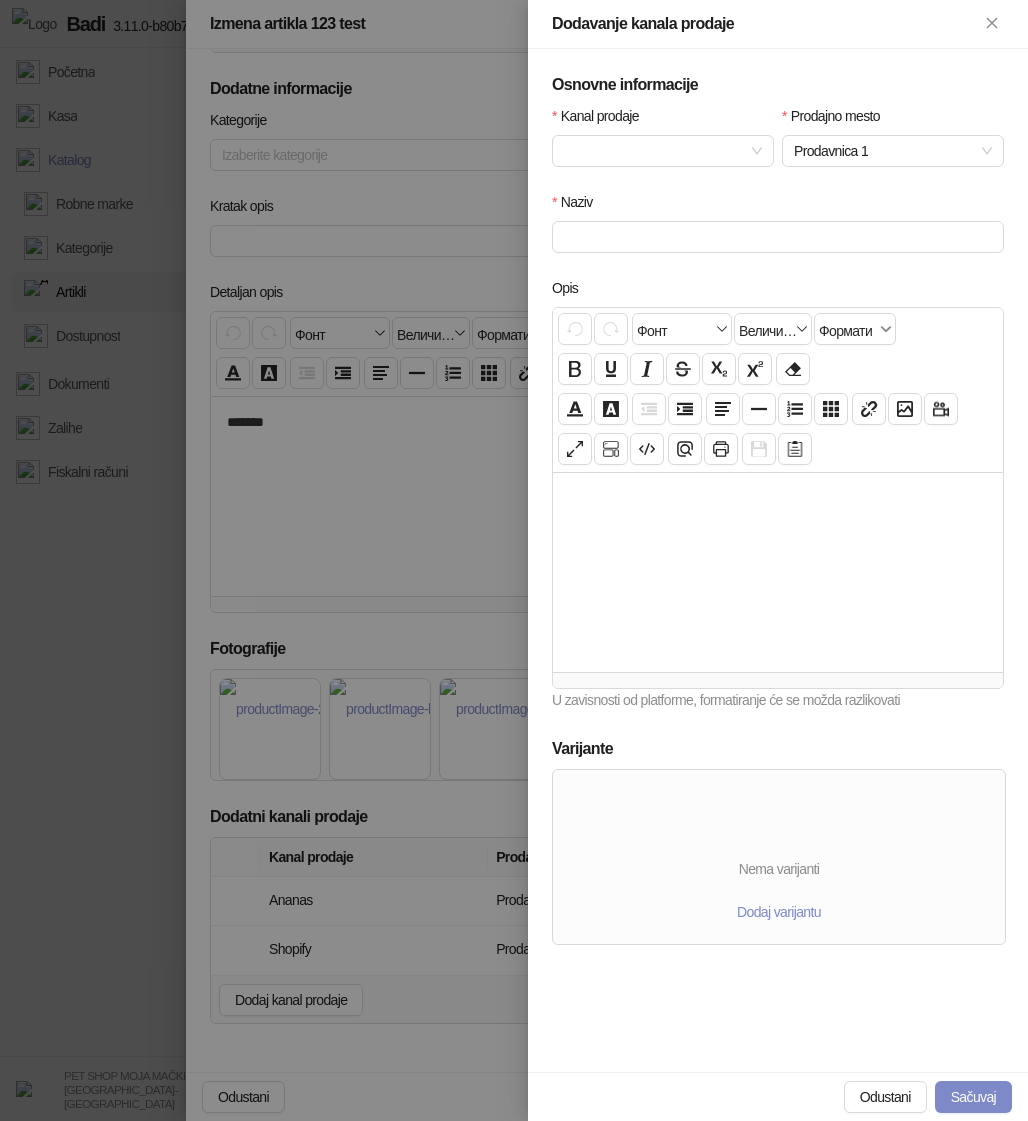
scroll to position [0, 0]
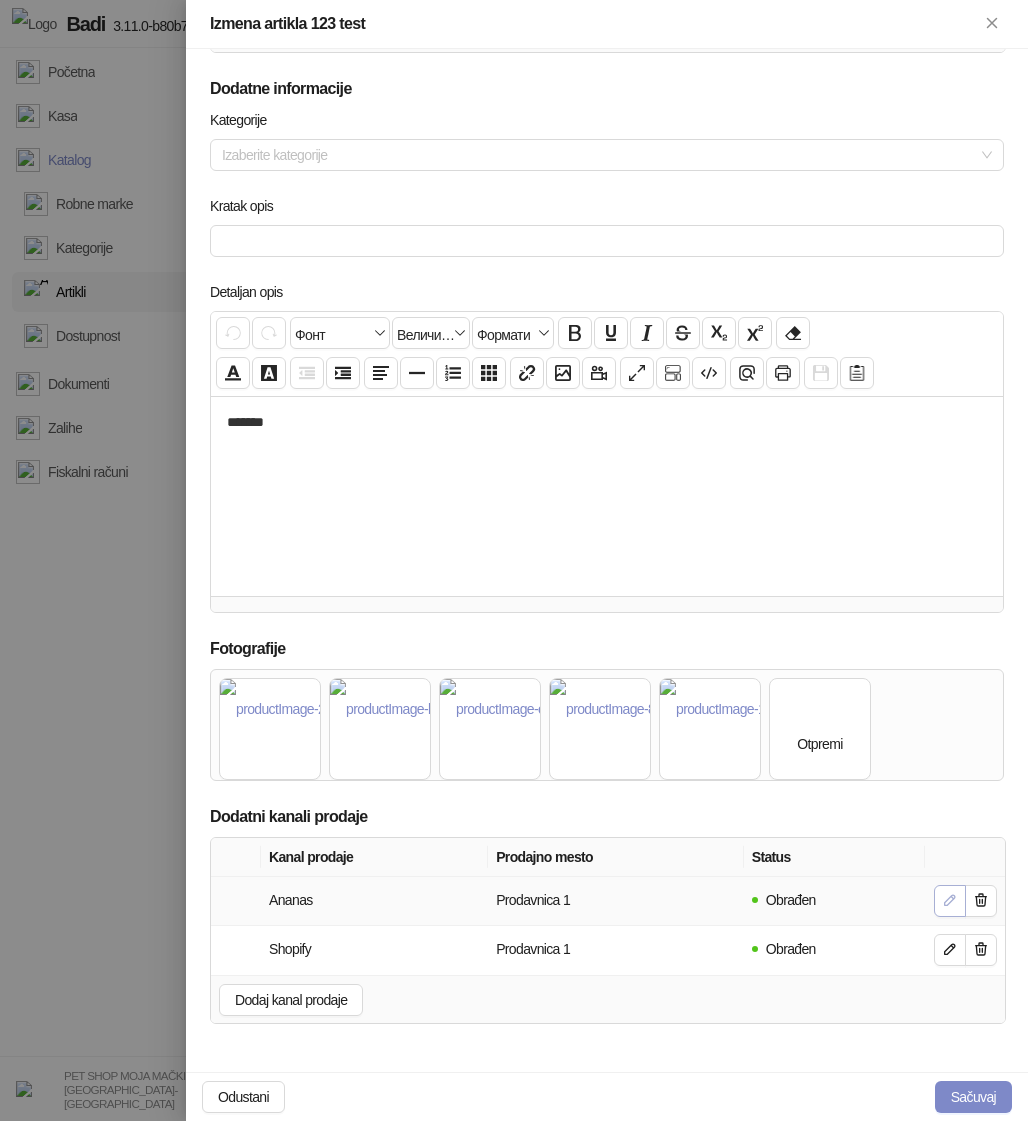
click at [941, 889] on button "button" at bounding box center [950, 901] width 32 height 32
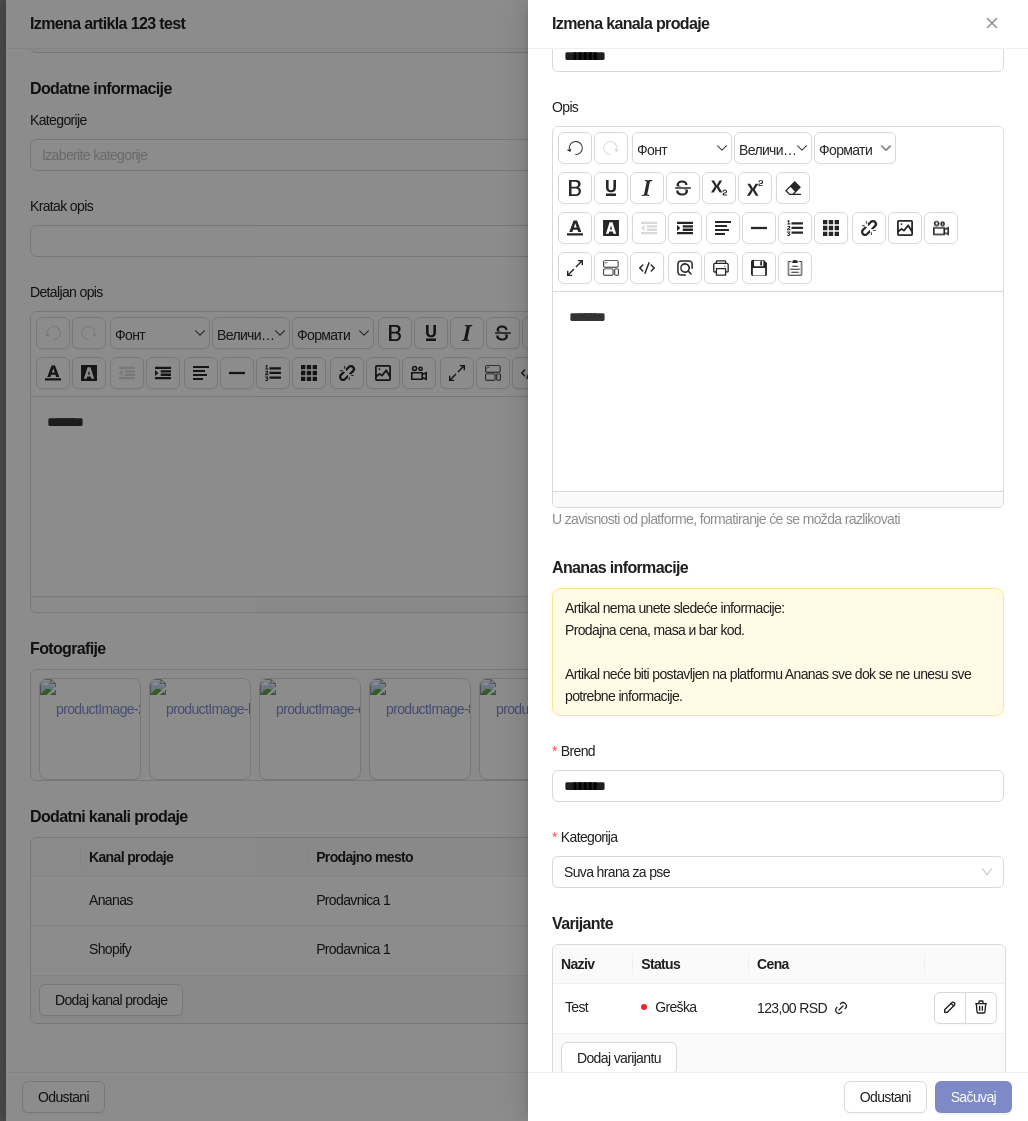
scroll to position [239, 0]
